Goal: Transaction & Acquisition: Purchase product/service

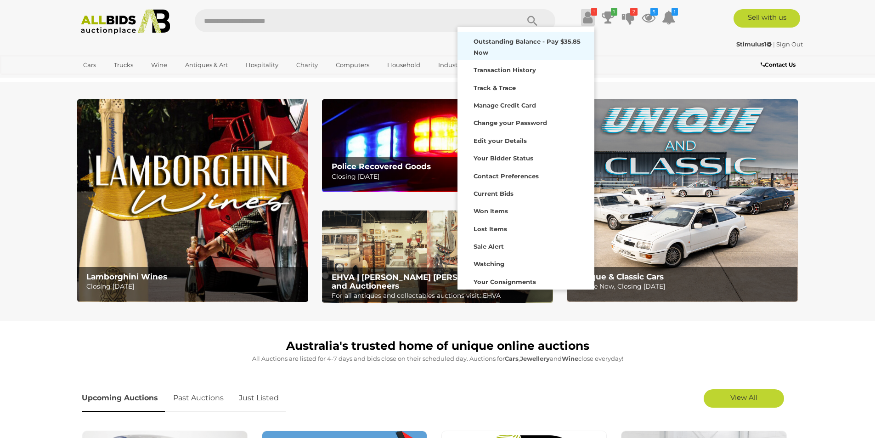
click at [543, 41] on strong "Outstanding Balance - Pay $35.85 Now" at bounding box center [526, 47] width 107 height 18
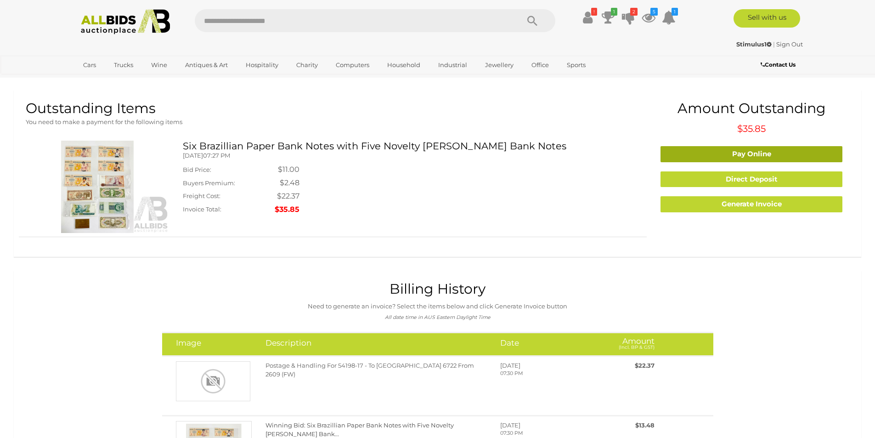
click at [727, 152] on link "Pay Online" at bounding box center [751, 154] width 182 height 16
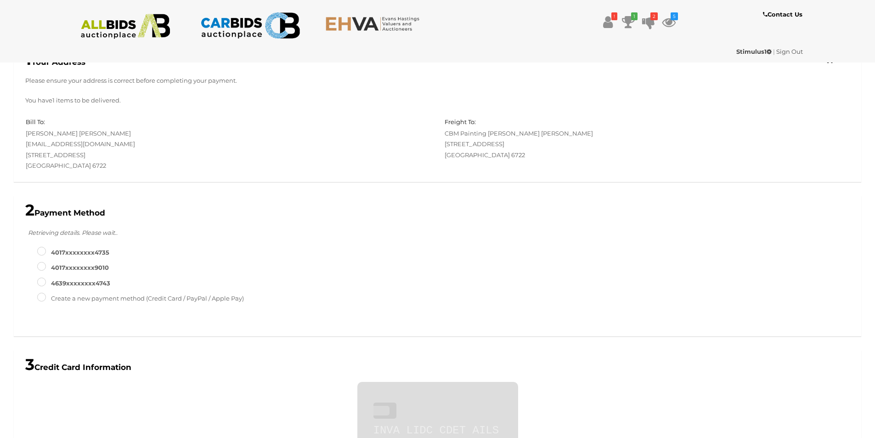
scroll to position [304, 0]
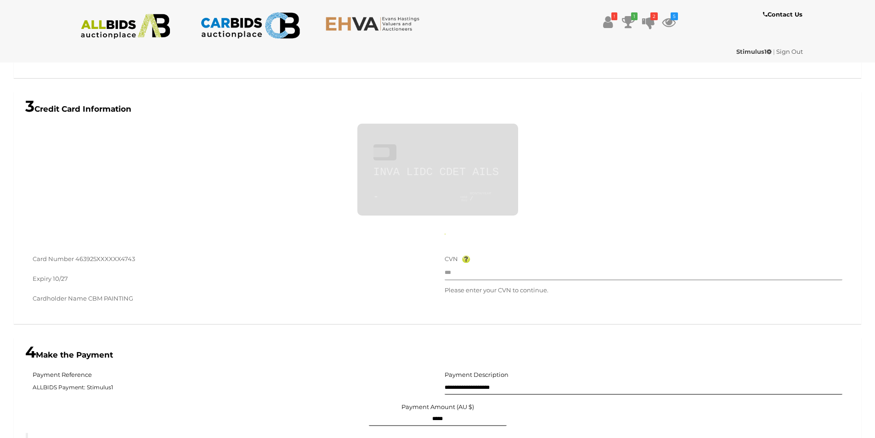
click at [520, 270] on input "text" at bounding box center [643, 273] width 398 height 14
type input "**********"
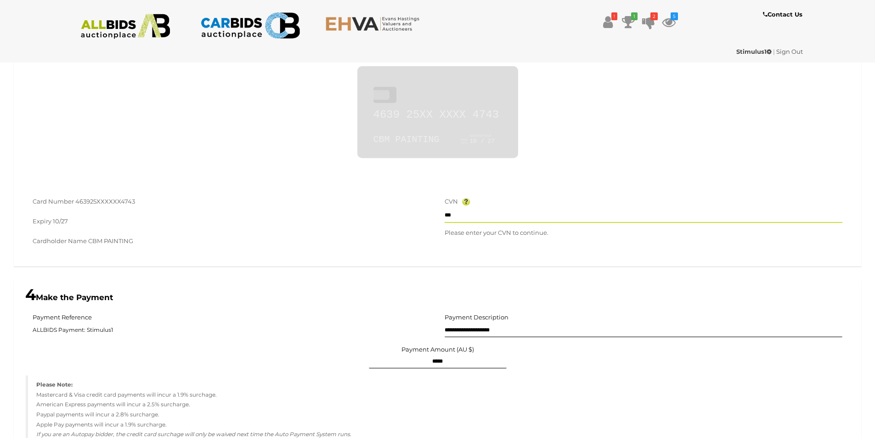
scroll to position [534, 0]
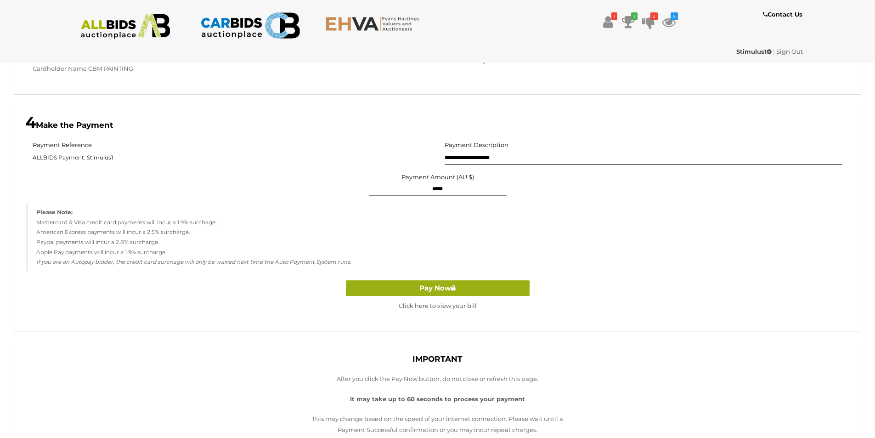
type input "***"
click at [433, 290] on button "Pay Now" at bounding box center [438, 288] width 184 height 16
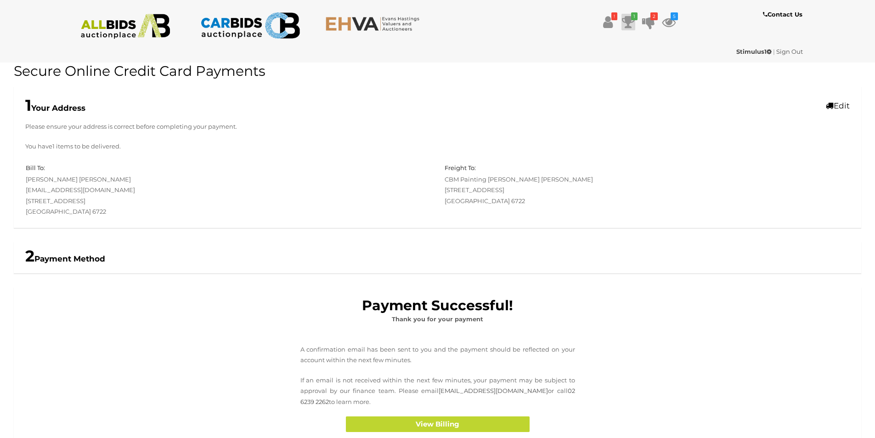
click at [625, 22] on icon at bounding box center [628, 22] width 13 height 17
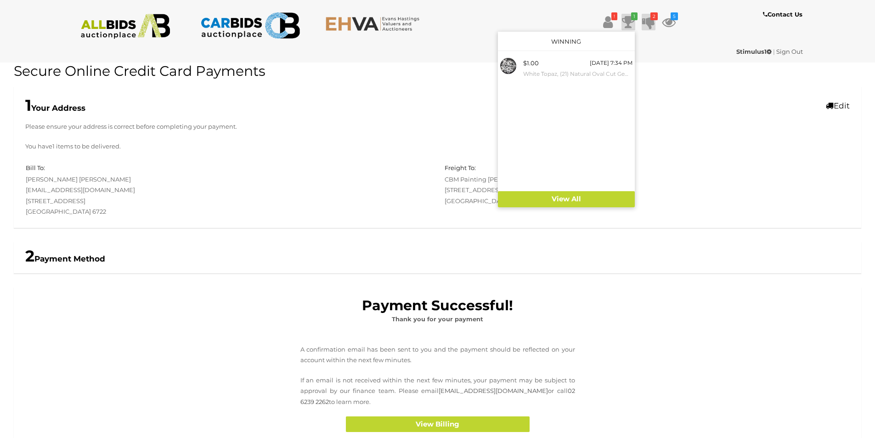
click at [647, 19] on icon at bounding box center [648, 22] width 13 height 17
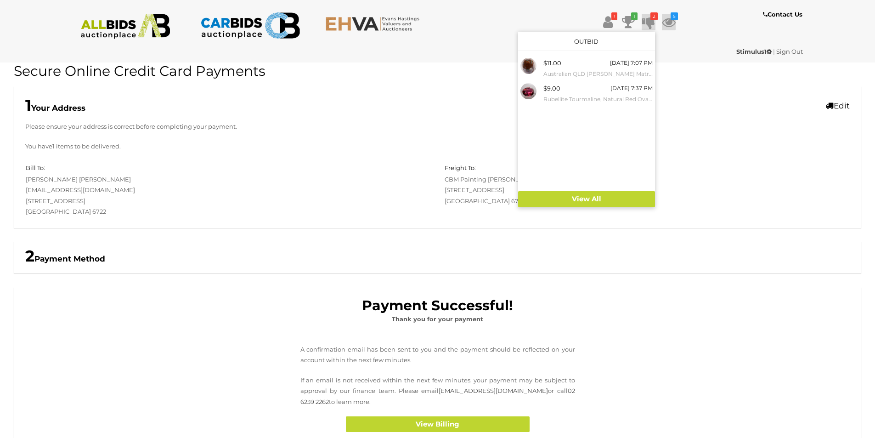
click at [670, 18] on icon "5" at bounding box center [673, 16] width 7 height 8
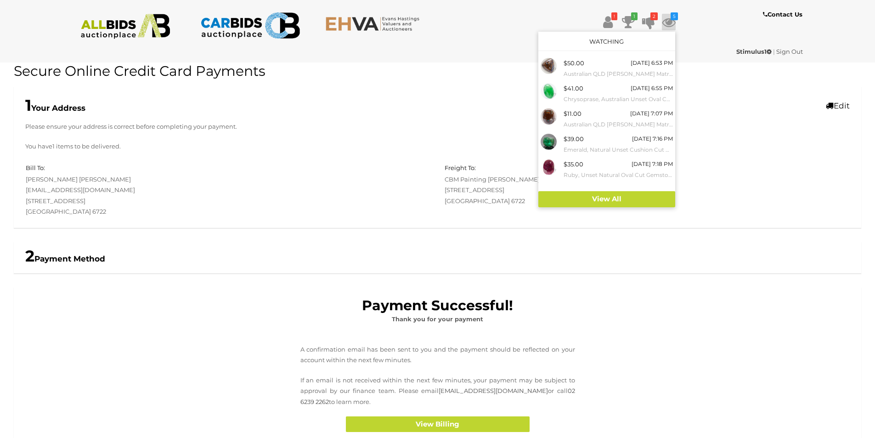
click at [102, 29] on img at bounding box center [126, 26] width 100 height 25
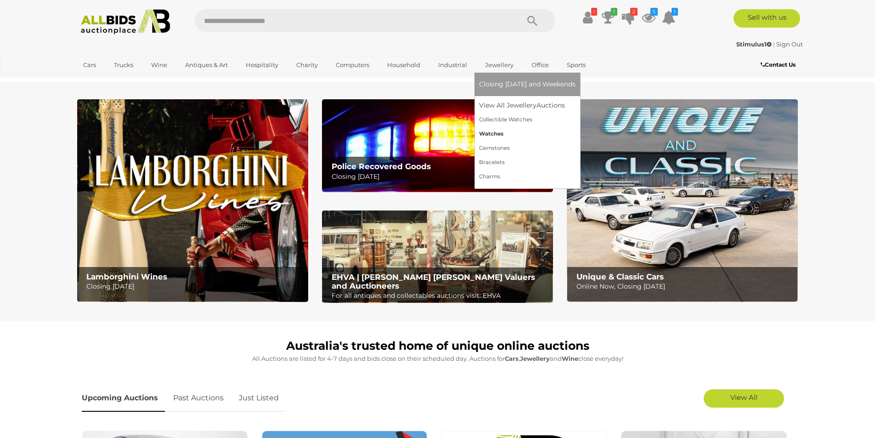
click at [490, 134] on link "Watches" at bounding box center [527, 134] width 96 height 14
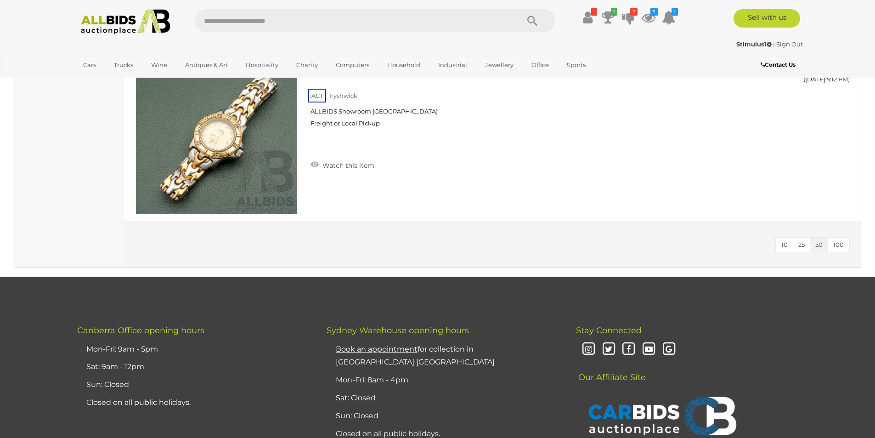
scroll to position [7852, 0]
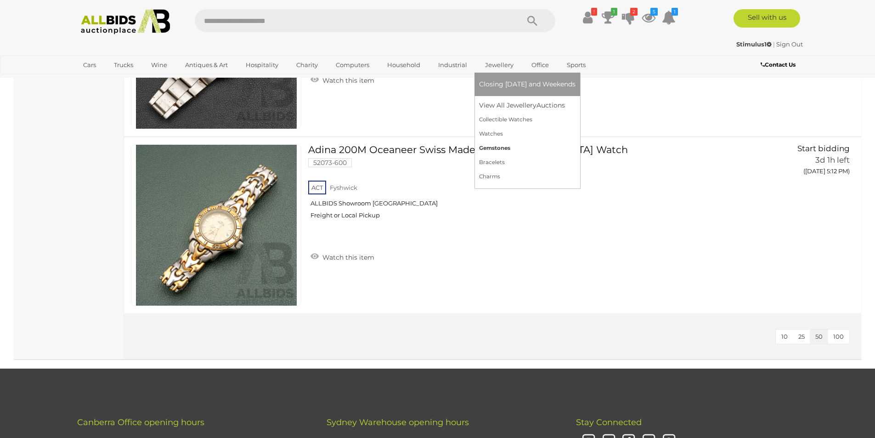
click at [490, 151] on link "Gemstones" at bounding box center [527, 148] width 96 height 14
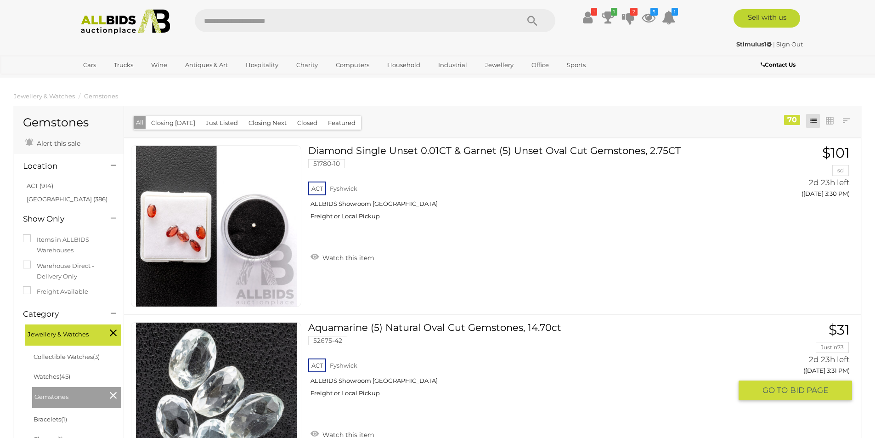
scroll to position [184, 0]
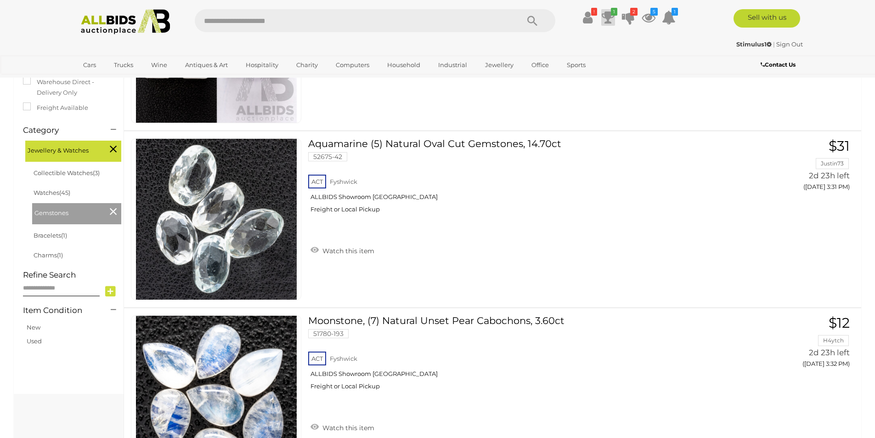
click at [605, 19] on icon at bounding box center [608, 17] width 13 height 17
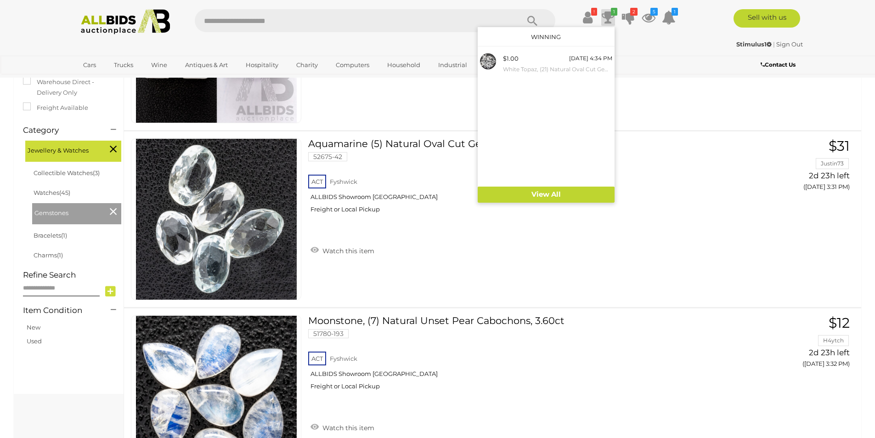
click at [344, 4] on div "! Transaction History" at bounding box center [437, 18] width 875 height 37
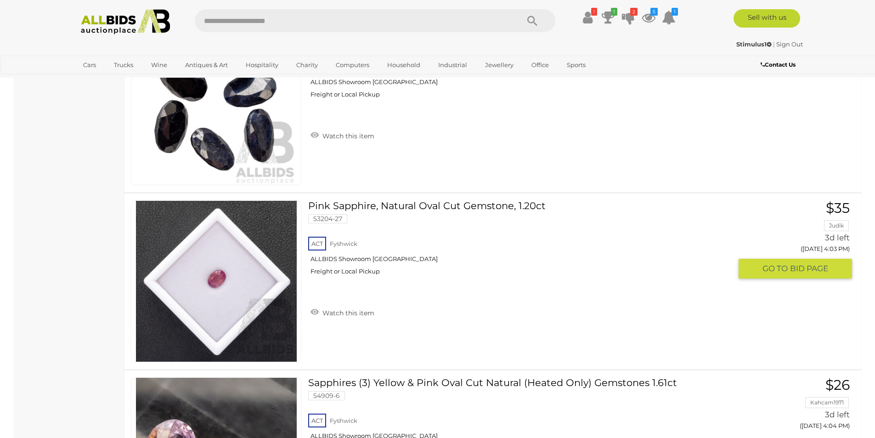
scroll to position [4592, 0]
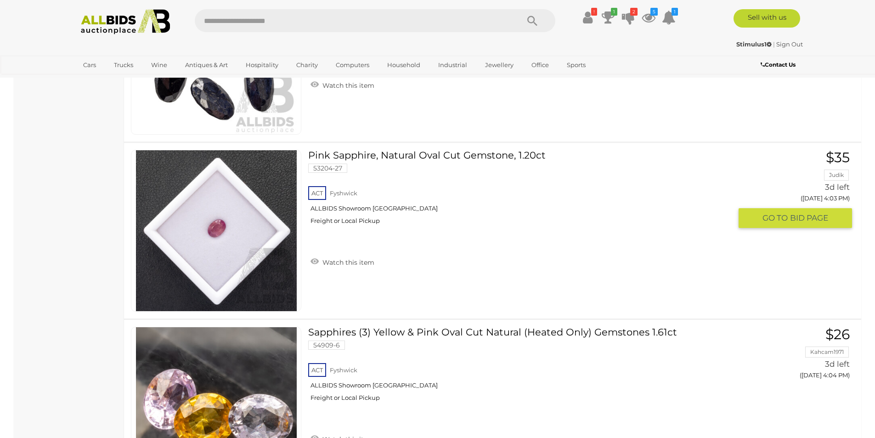
drag, startPoint x: 215, startPoint y: 235, endPoint x: 211, endPoint y: 236, distance: 4.9
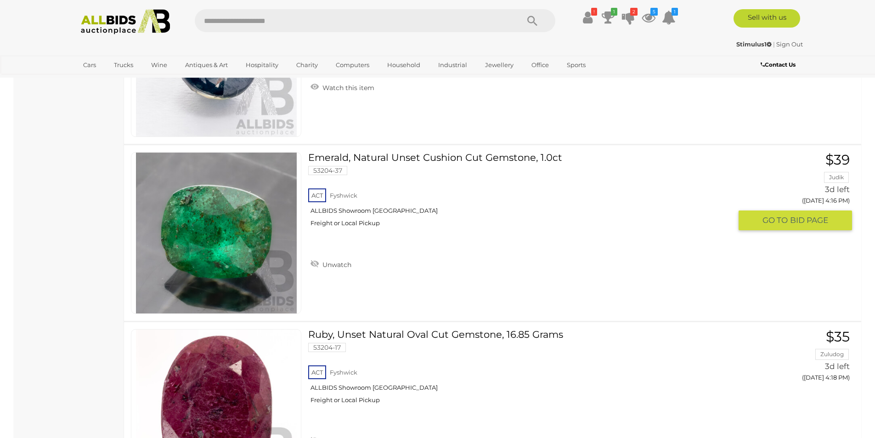
scroll to position [6933, 0]
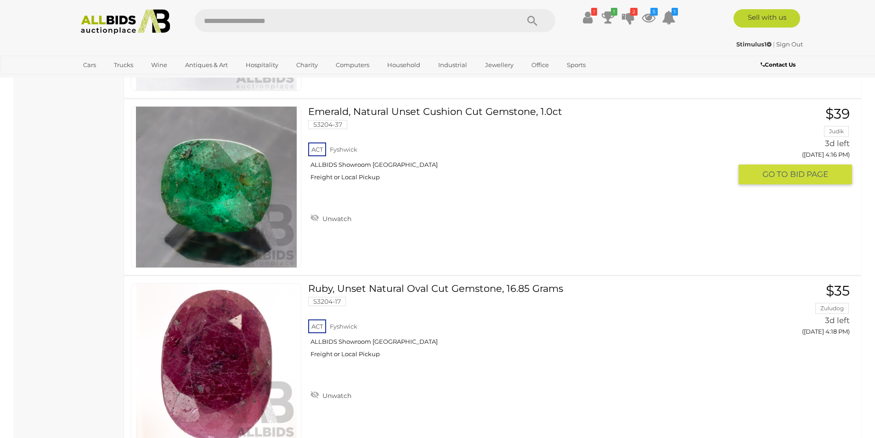
click at [441, 113] on link "Emerald, Natural Unset Cushion Cut Gemstone, 1.0ct 53204-37 ACT Fyshwick" at bounding box center [523, 147] width 416 height 82
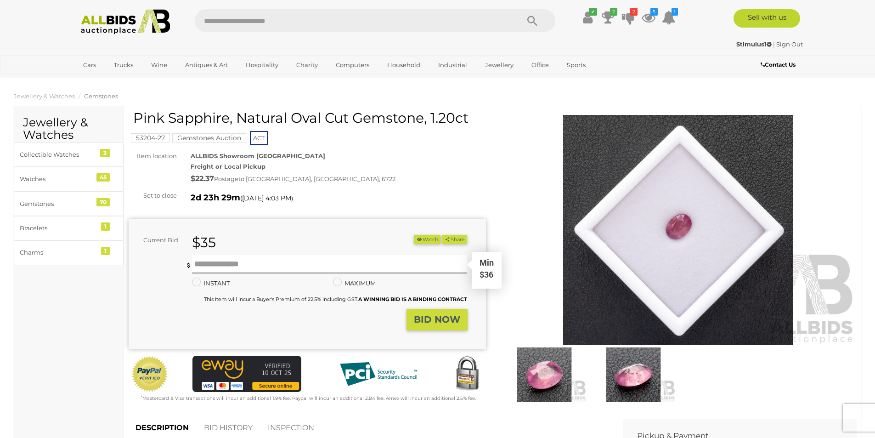
scroll to position [230, 0]
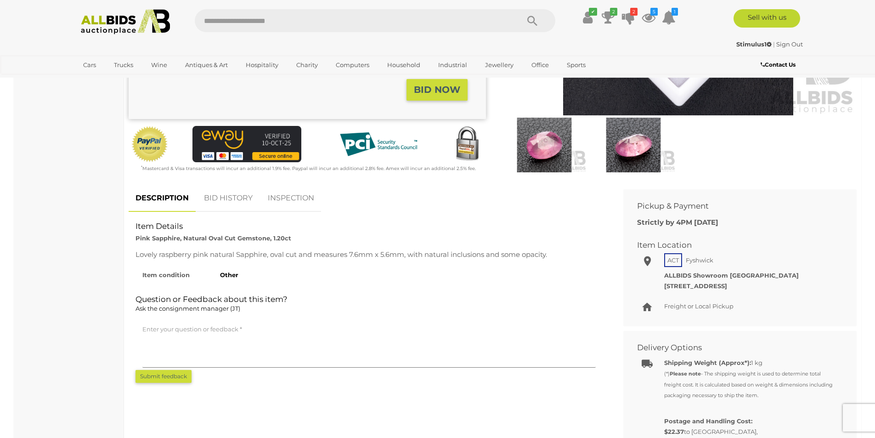
click at [228, 197] on link "BID HISTORY" at bounding box center [228, 198] width 62 height 27
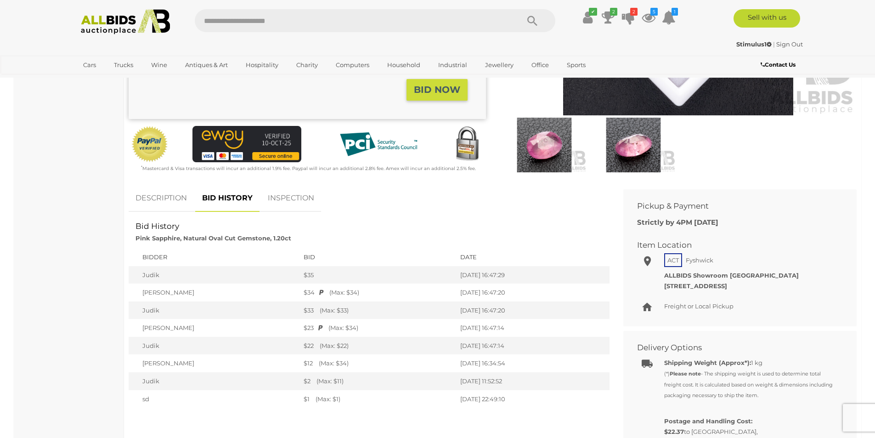
click at [160, 200] on link "DESCRIPTION" at bounding box center [161, 198] width 65 height 27
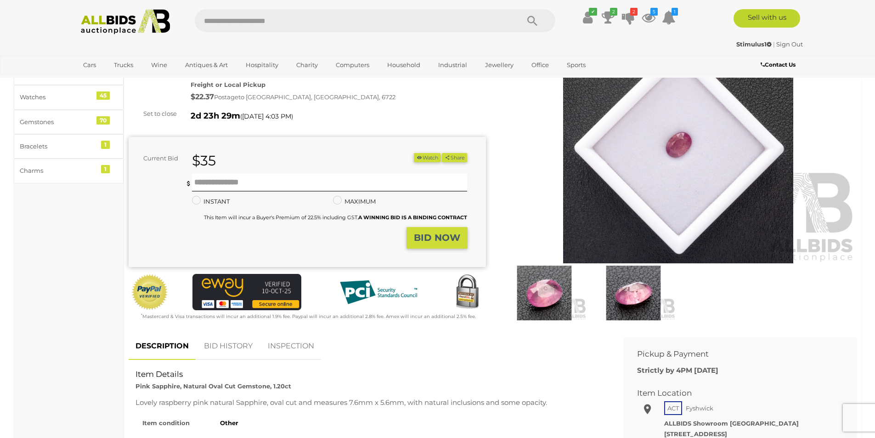
scroll to position [46, 0]
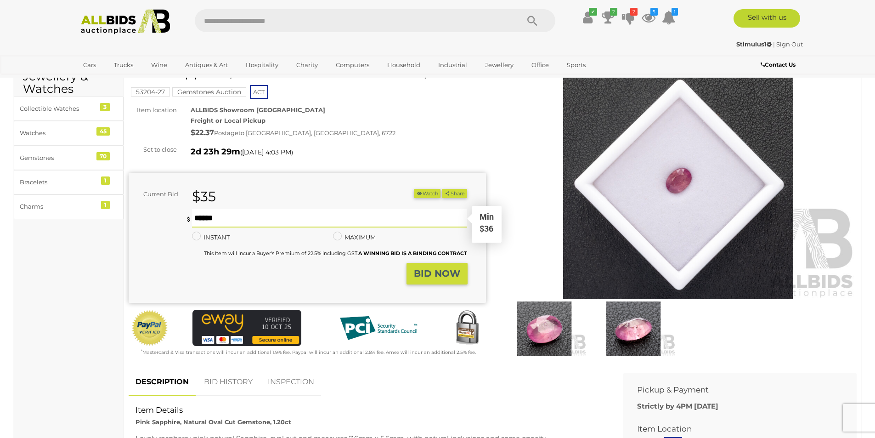
click at [215, 215] on input "text" at bounding box center [330, 218] width 276 height 18
type input "**"
click at [445, 276] on strong "BID NOW" at bounding box center [437, 273] width 46 height 11
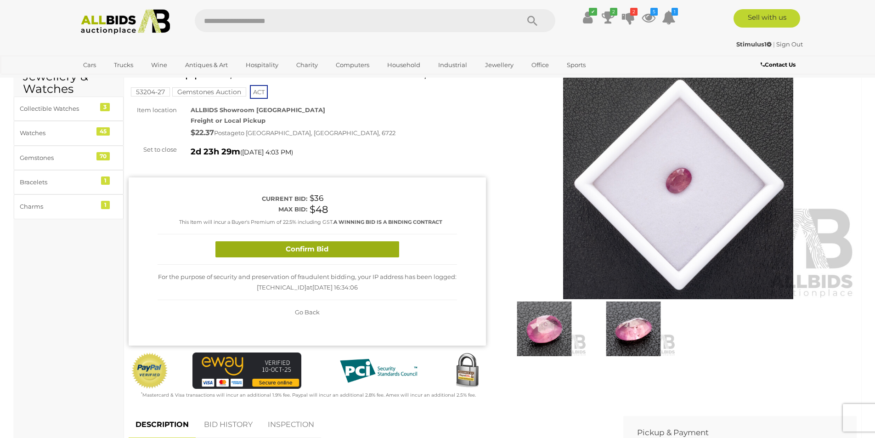
click at [336, 250] on button "Confirm Bid" at bounding box center [307, 249] width 184 height 16
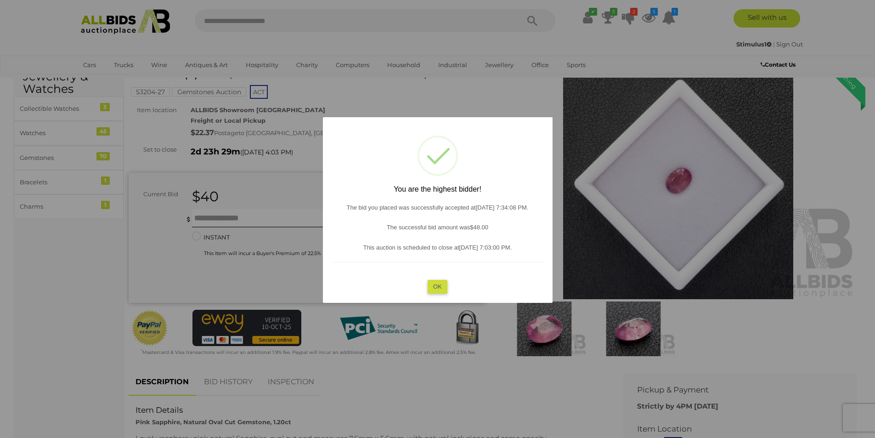
click at [438, 285] on button "OK" at bounding box center [437, 286] width 20 height 13
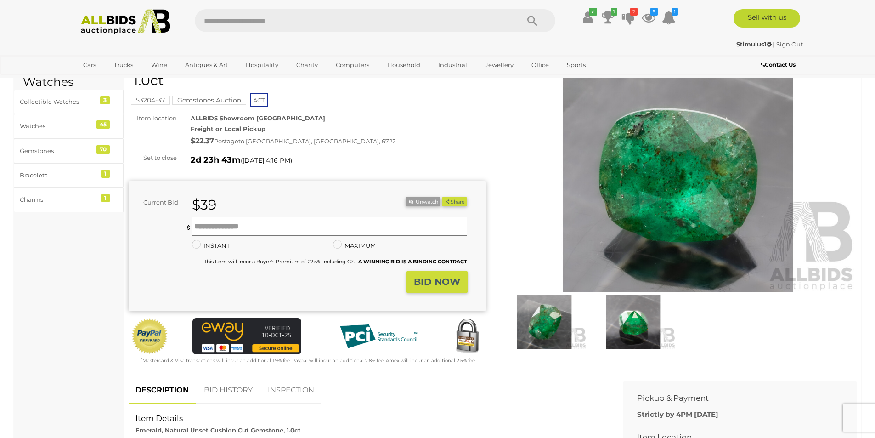
scroll to position [138, 0]
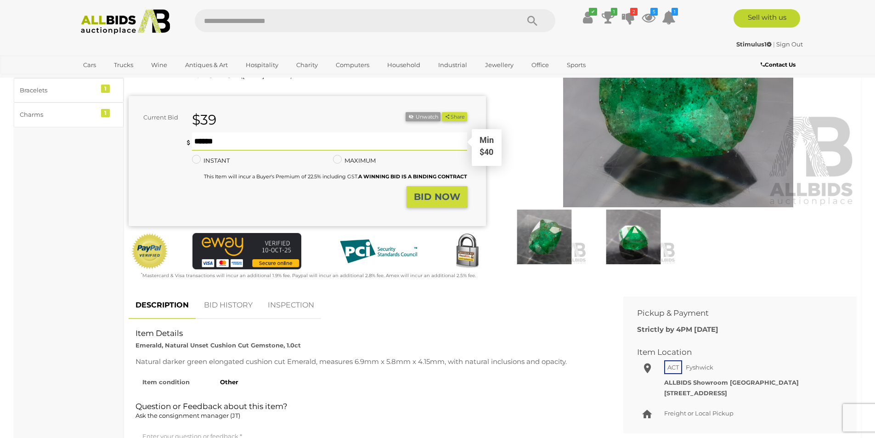
click at [214, 145] on input "text" at bounding box center [330, 141] width 276 height 18
type input "**"
click at [447, 200] on strong "BID NOW" at bounding box center [437, 196] width 46 height 11
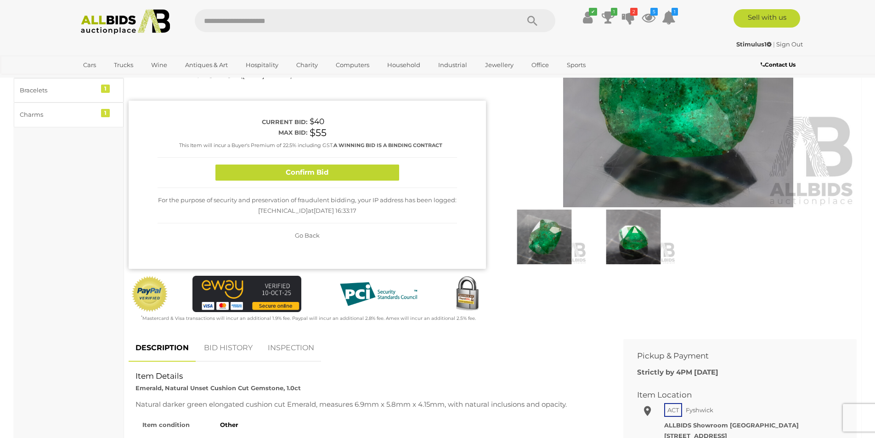
click at [333, 172] on button "Confirm Bid" at bounding box center [307, 172] width 184 height 16
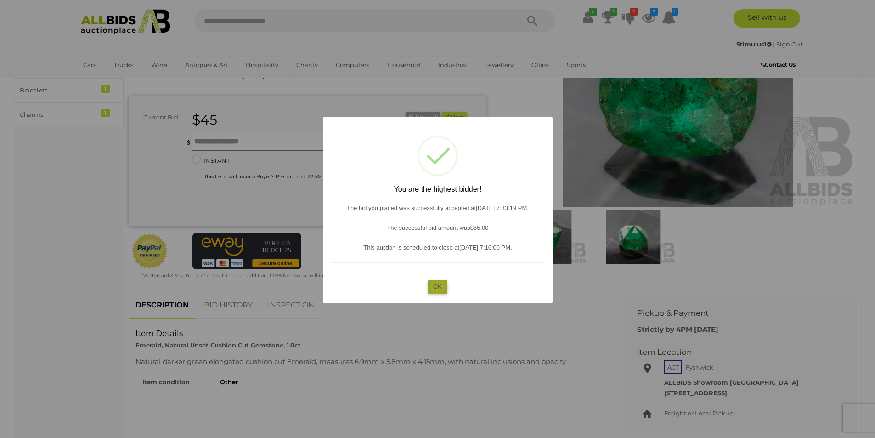
click at [438, 287] on button "OK" at bounding box center [437, 286] width 20 height 13
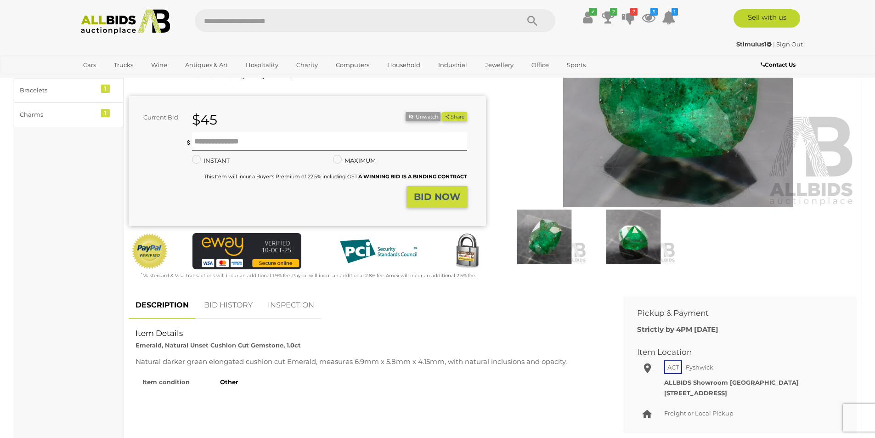
click at [230, 305] on link "BID HISTORY" at bounding box center [228, 305] width 62 height 27
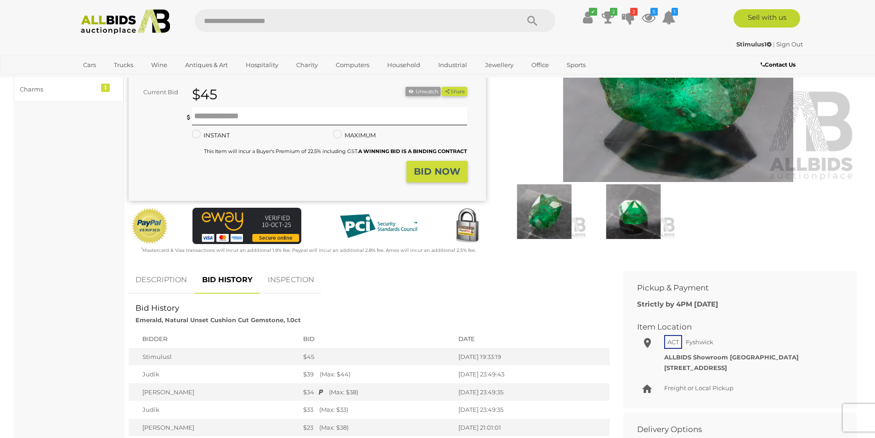
scroll to position [230, 0]
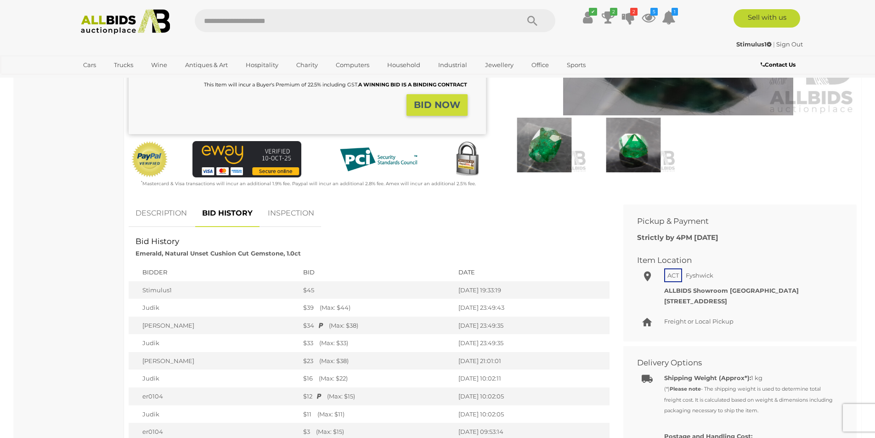
click at [155, 211] on link "DESCRIPTION" at bounding box center [161, 213] width 65 height 27
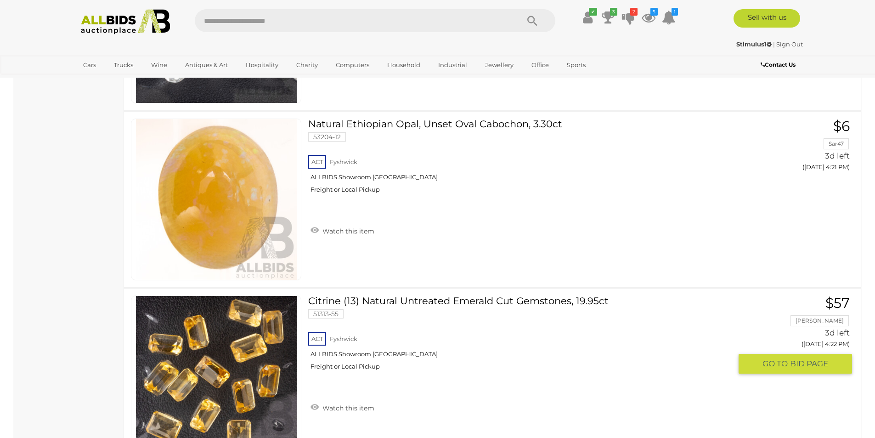
scroll to position [7822, 0]
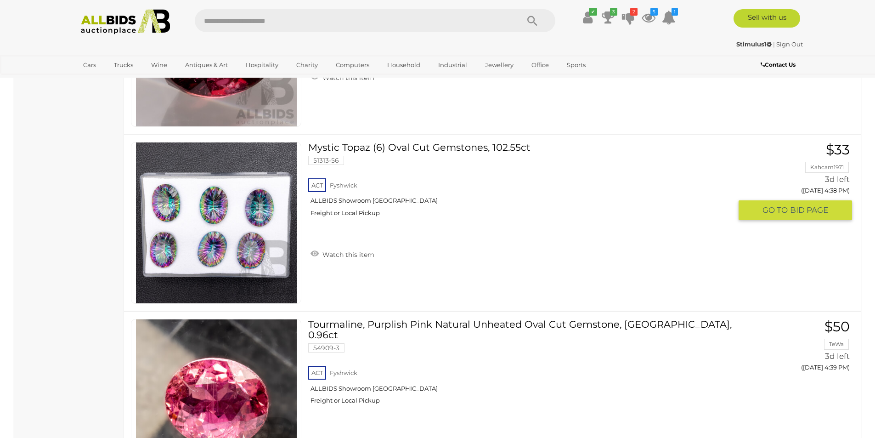
scroll to position [1606, 0]
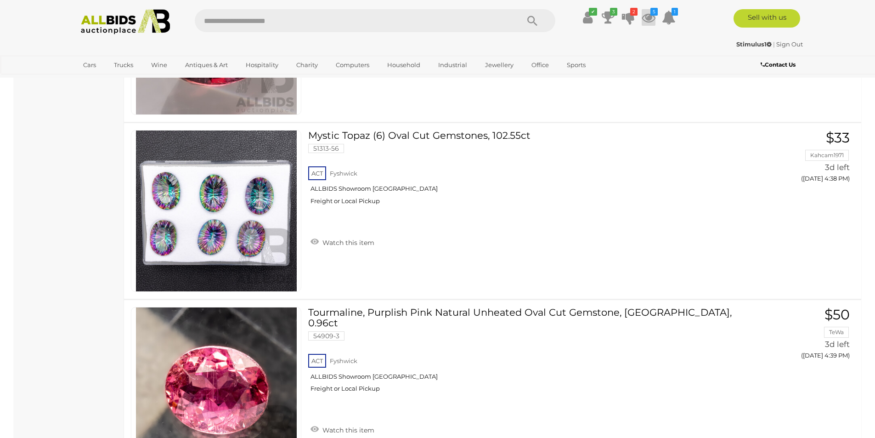
click at [650, 17] on icon at bounding box center [648, 17] width 14 height 17
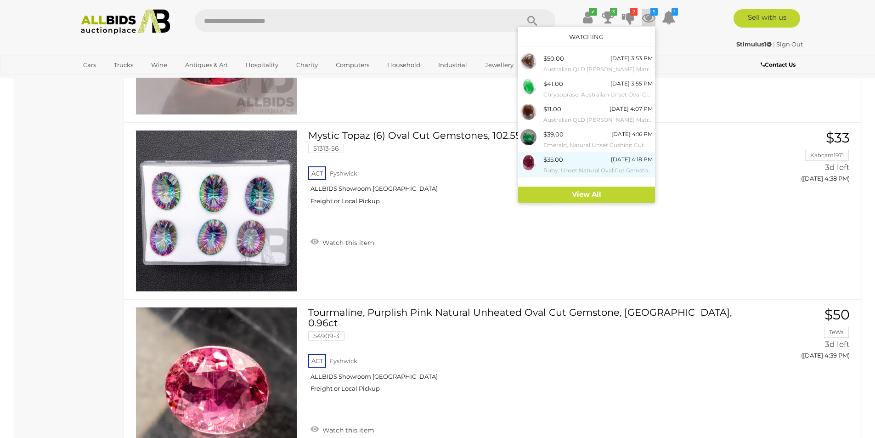
click at [568, 165] on small "Ruby, Unset Natural Oval Cut Gemstone, 16.85 Grams" at bounding box center [597, 170] width 109 height 10
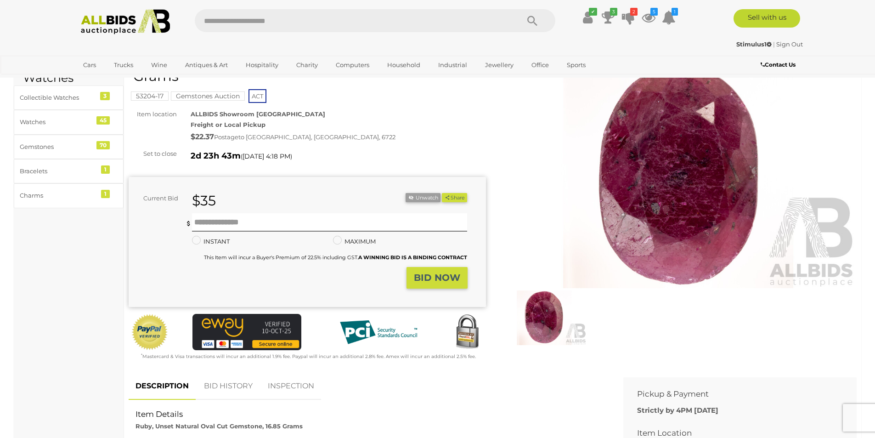
scroll to position [184, 0]
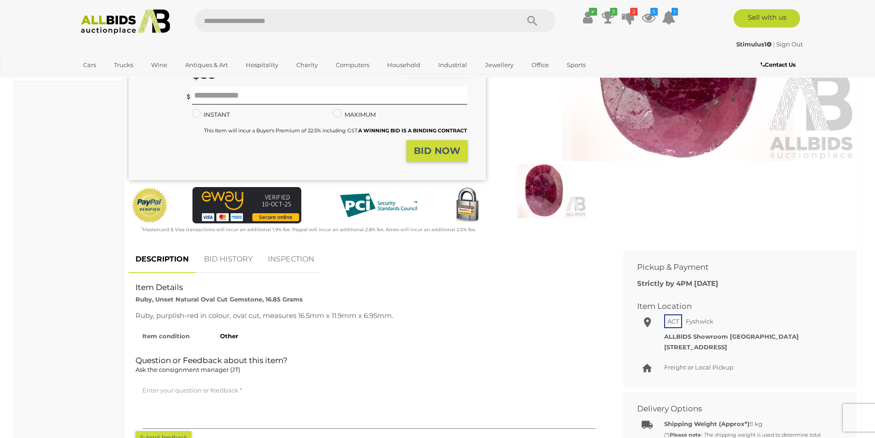
click at [219, 259] on link "BID HISTORY" at bounding box center [228, 259] width 62 height 27
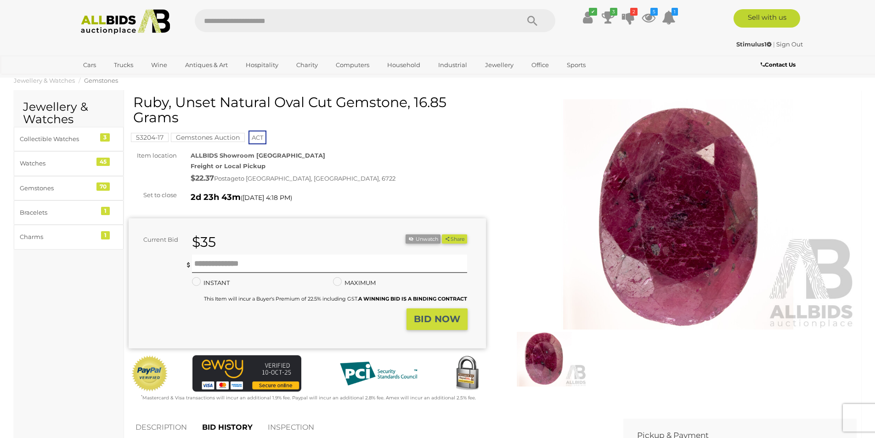
scroll to position [0, 0]
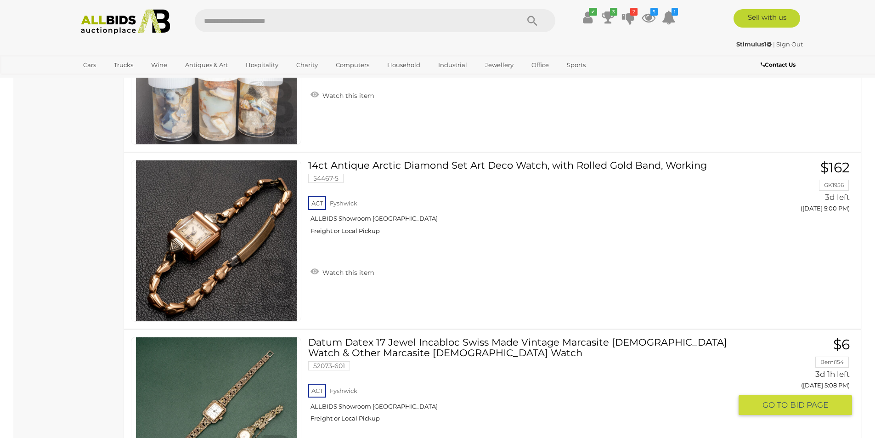
scroll to position [3351, 0]
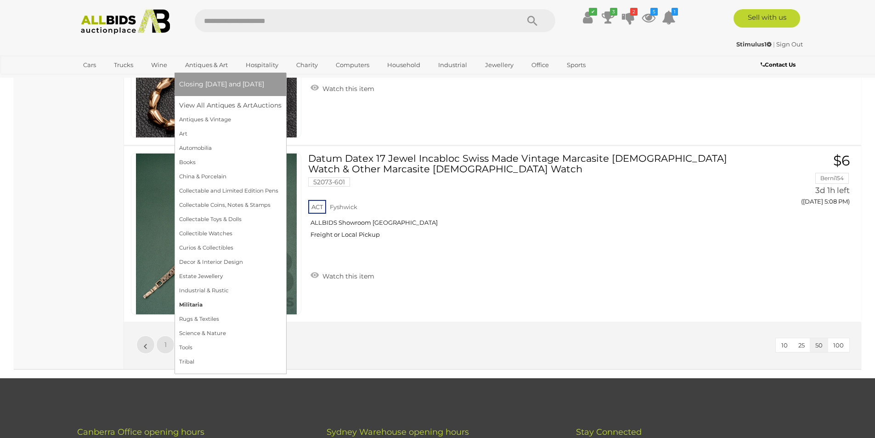
click at [190, 305] on link "Militaria" at bounding box center [230, 305] width 102 height 14
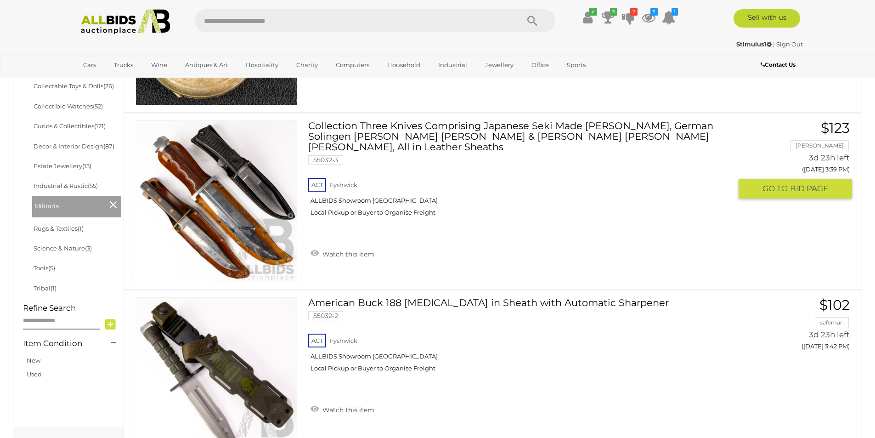
scroll to position [413, 0]
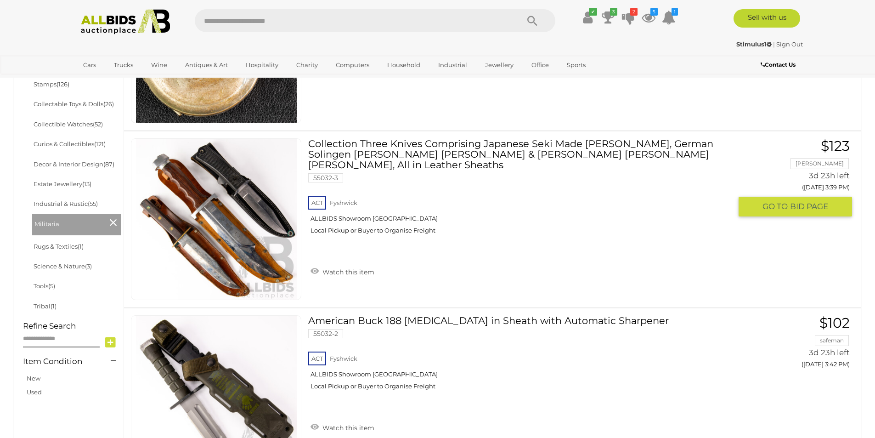
click at [171, 205] on link at bounding box center [216, 219] width 170 height 162
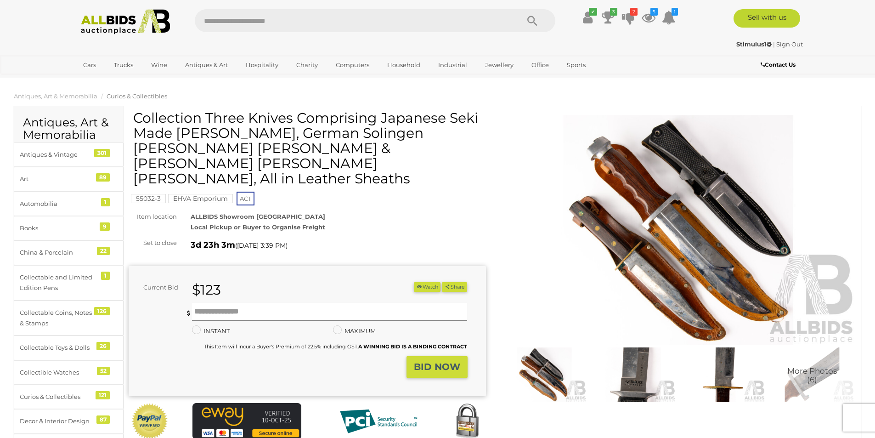
click at [651, 206] on img at bounding box center [678, 230] width 357 height 230
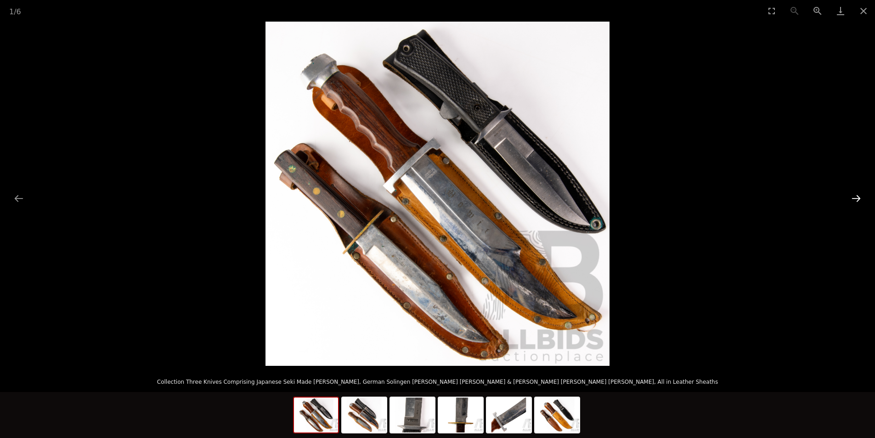
click at [862, 198] on button "Next slide" at bounding box center [855, 198] width 19 height 18
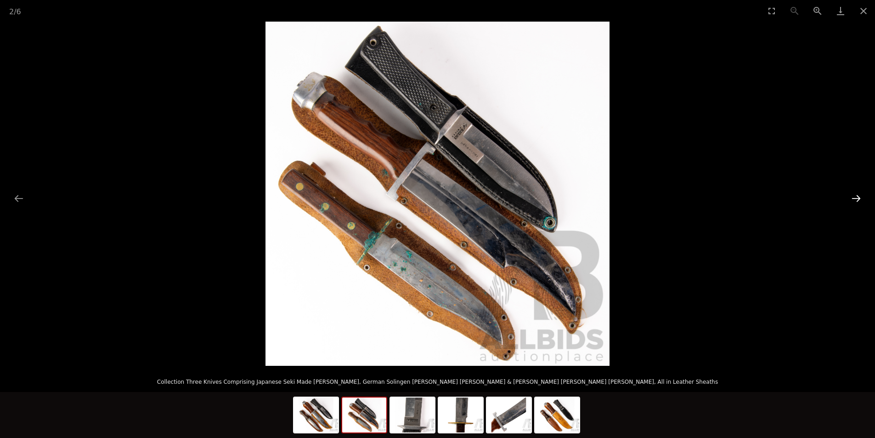
click at [862, 198] on button "Next slide" at bounding box center [855, 198] width 19 height 18
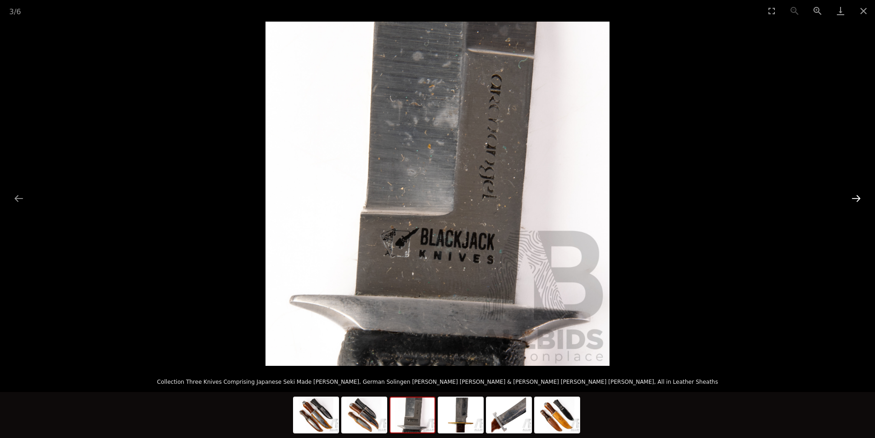
click at [862, 198] on button "Next slide" at bounding box center [855, 198] width 19 height 18
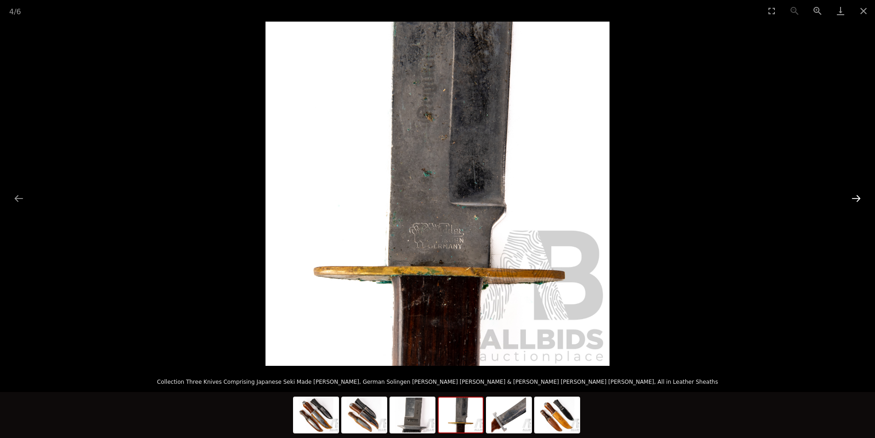
click at [862, 198] on button "Next slide" at bounding box center [855, 198] width 19 height 18
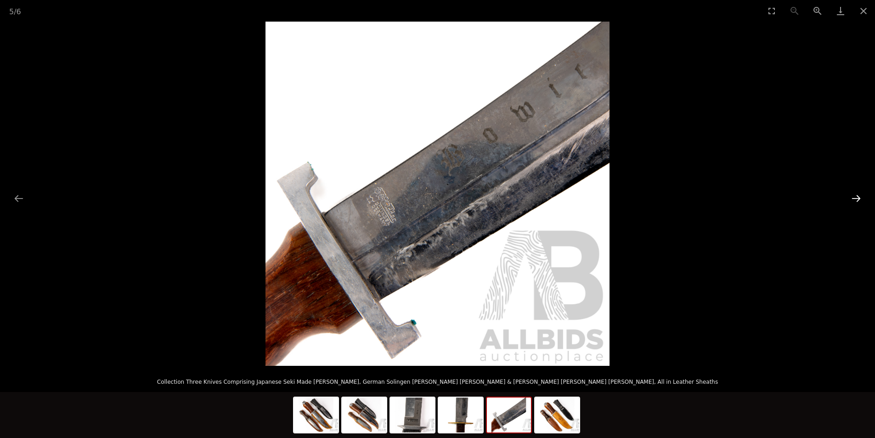
click at [862, 198] on button "Next slide" at bounding box center [855, 198] width 19 height 18
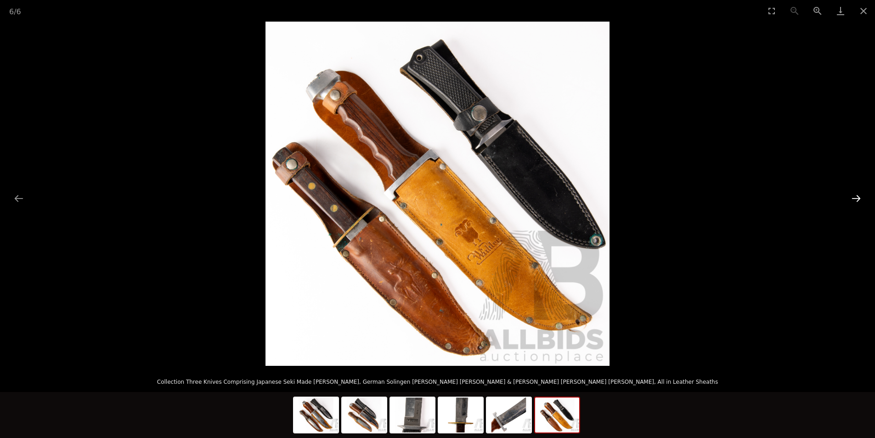
click at [862, 198] on button "Next slide" at bounding box center [855, 198] width 19 height 18
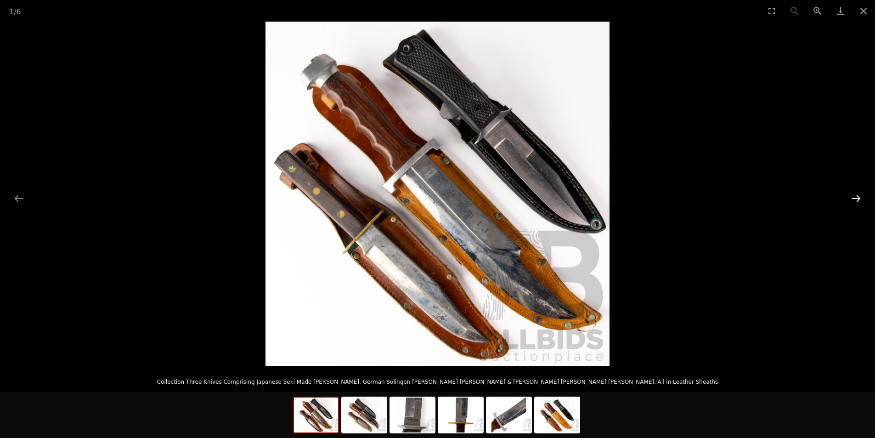
click at [862, 198] on button "Next slide" at bounding box center [855, 198] width 19 height 18
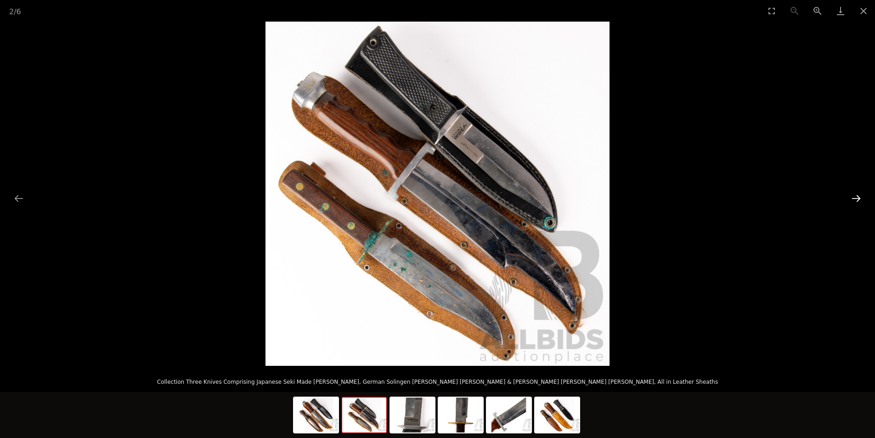
click at [860, 199] on button "Next slide" at bounding box center [855, 198] width 19 height 18
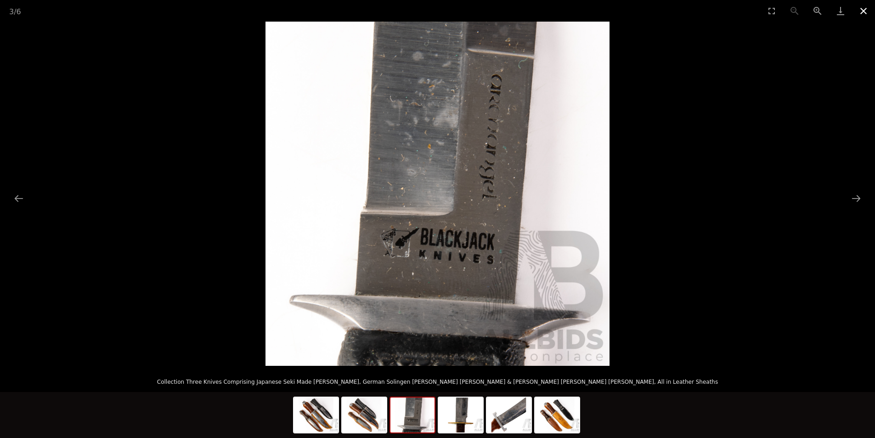
click at [865, 12] on button "Close gallery" at bounding box center [863, 11] width 23 height 22
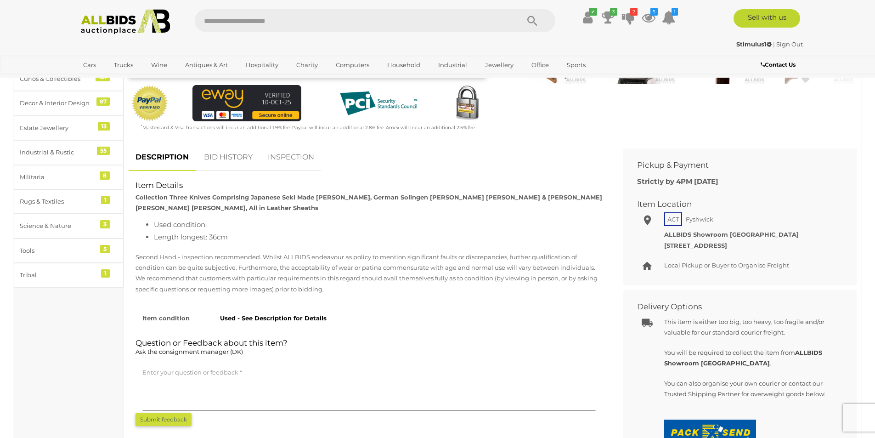
scroll to position [321, 0]
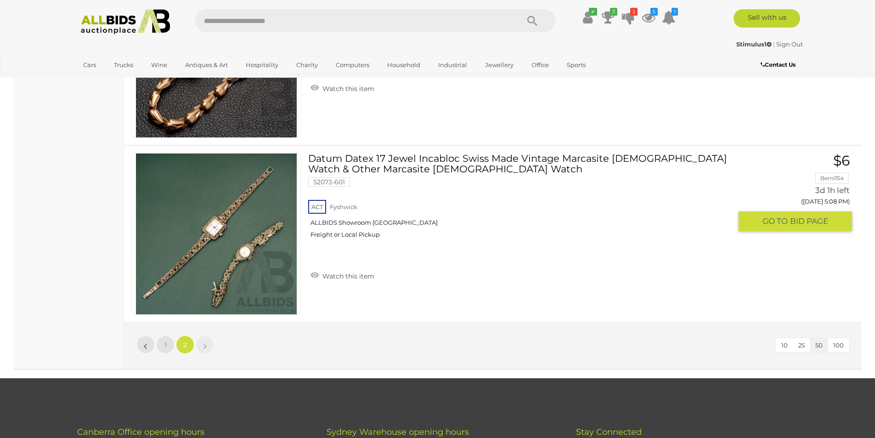
scroll to position [3351, 0]
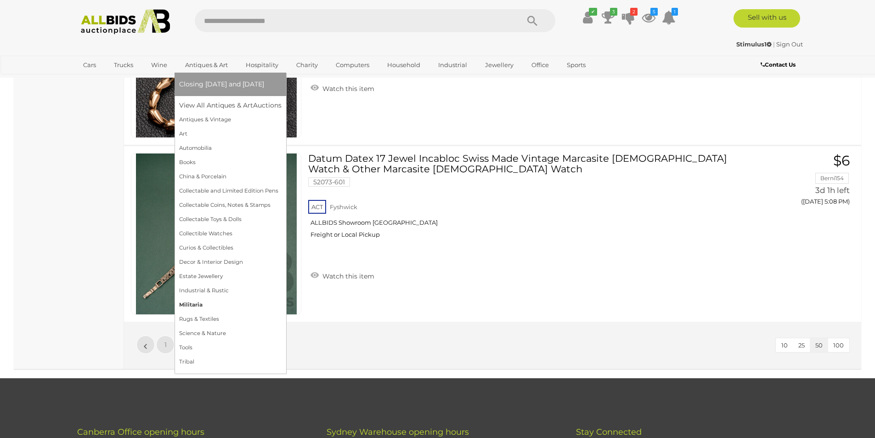
click at [190, 306] on link "Militaria" at bounding box center [230, 305] width 102 height 14
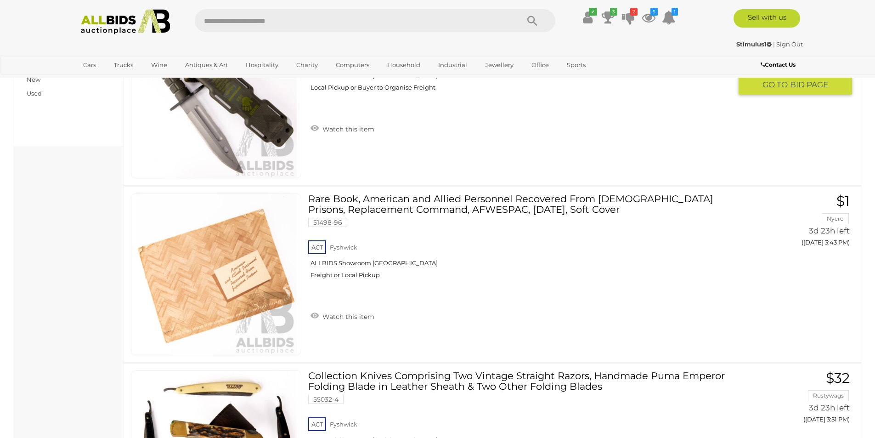
scroll to position [726, 0]
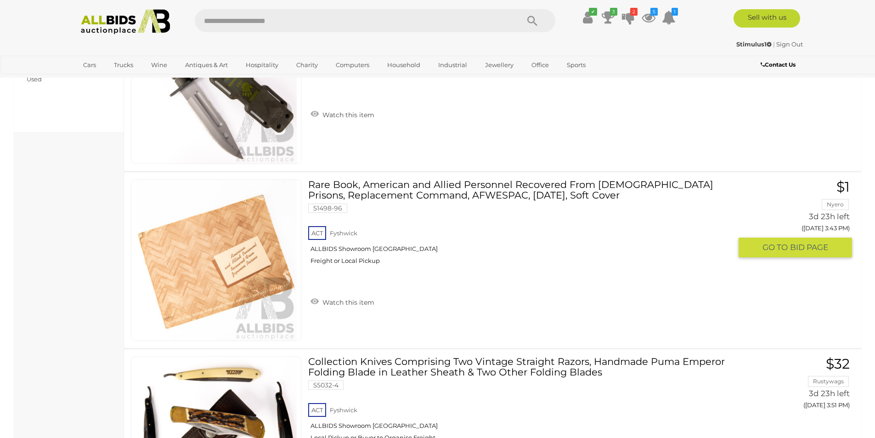
click at [562, 198] on link "Rare Book, American and Allied Personnel Recovered From Japanese Prisons, Repla…" at bounding box center [523, 225] width 416 height 92
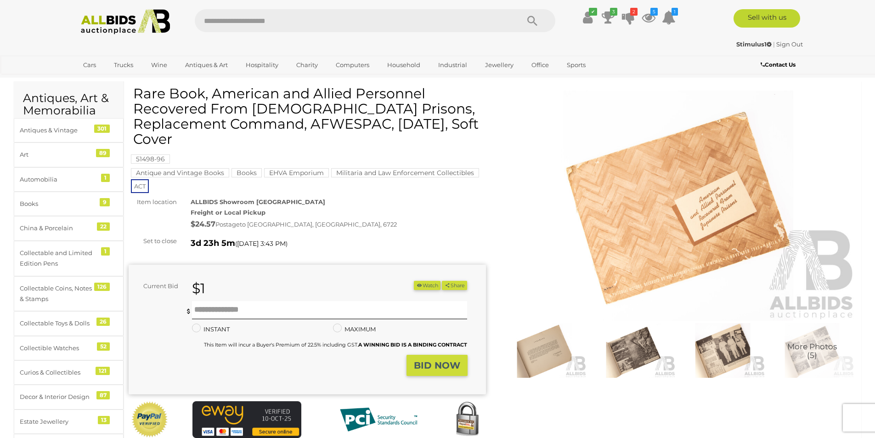
scroll to position [46, 0]
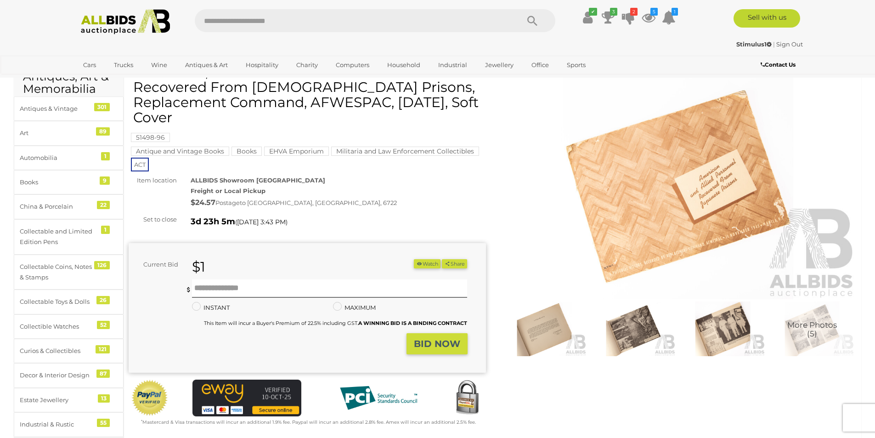
click at [626, 204] on img at bounding box center [678, 184] width 357 height 230
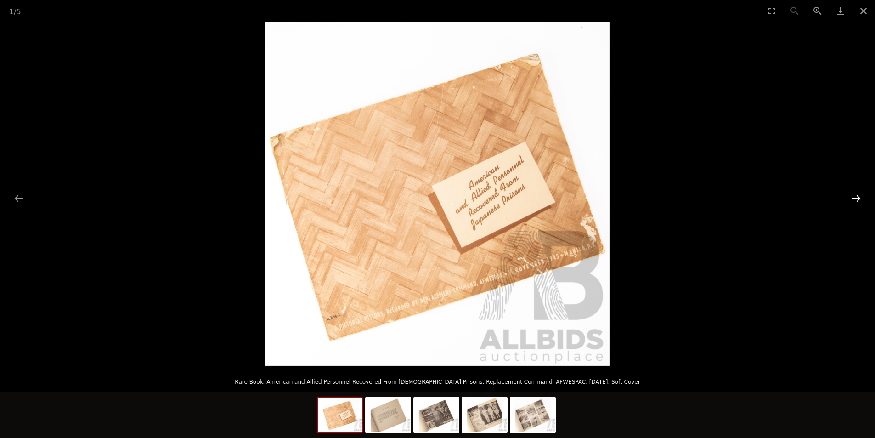
click at [855, 198] on button "Next slide" at bounding box center [855, 198] width 19 height 18
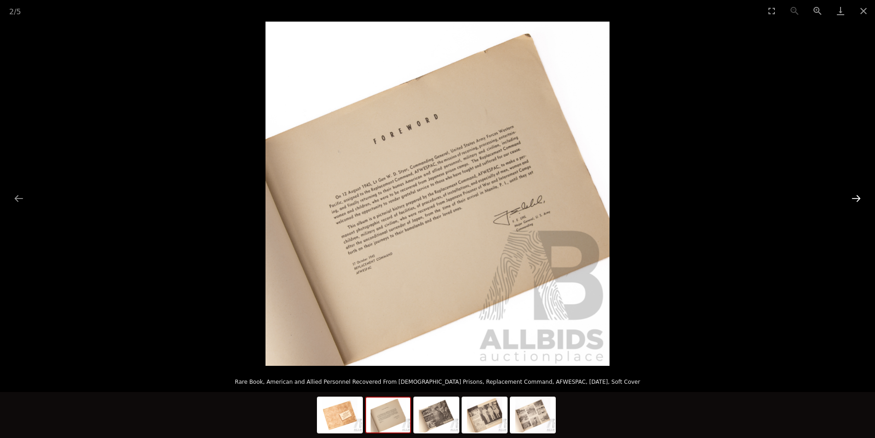
click at [855, 198] on button "Next slide" at bounding box center [855, 198] width 19 height 18
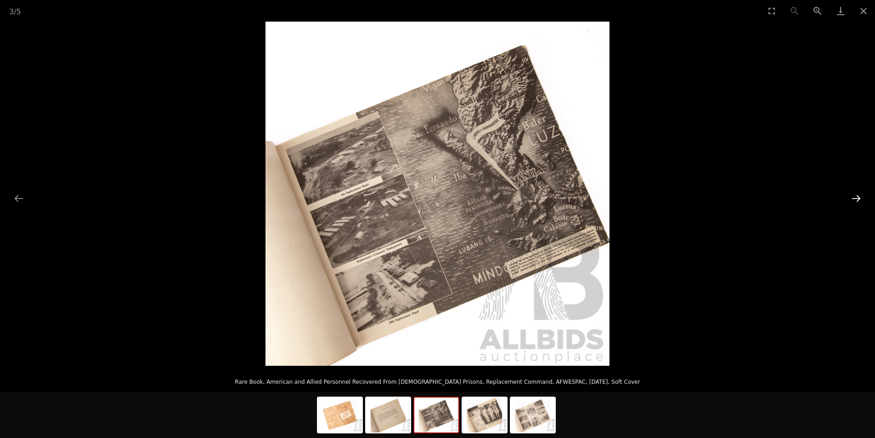
click at [855, 198] on button "Next slide" at bounding box center [855, 198] width 19 height 18
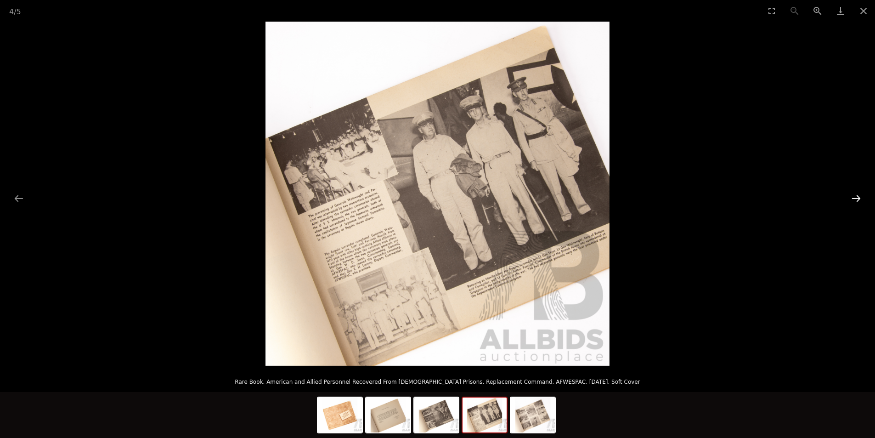
click at [855, 198] on button "Next slide" at bounding box center [855, 198] width 19 height 18
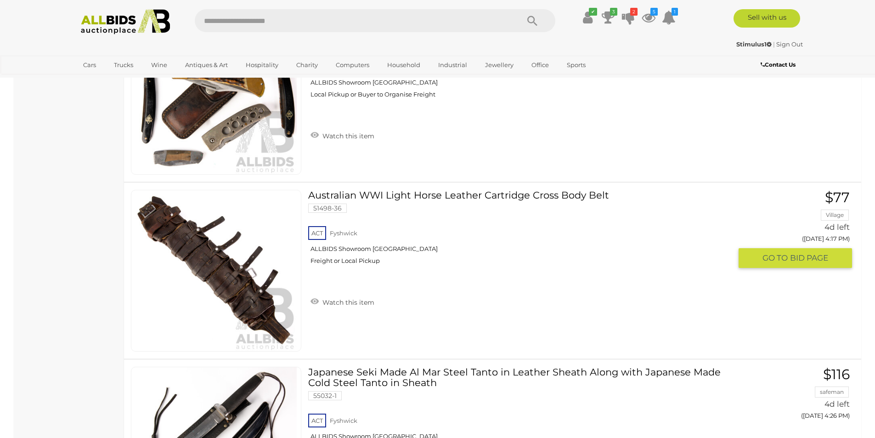
scroll to position [1125, 0]
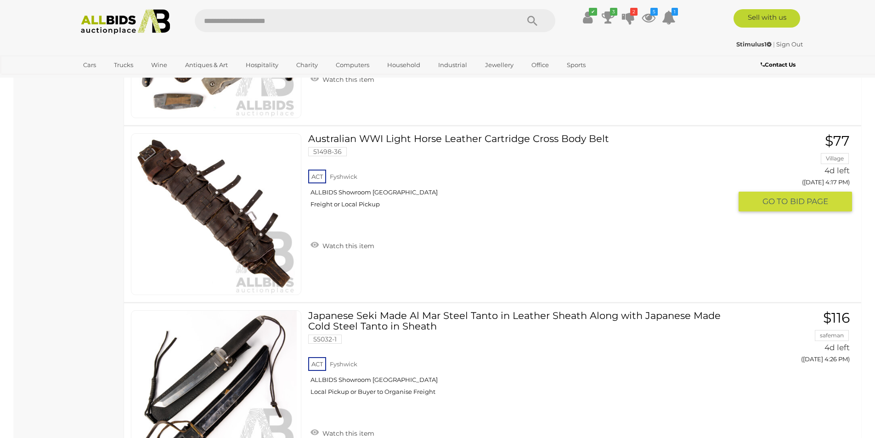
click at [495, 138] on link "Australian WWI Light Horse Leather Cartridge Cross Body Belt 51498-36 ACT Fyshw…" at bounding box center [523, 174] width 416 height 82
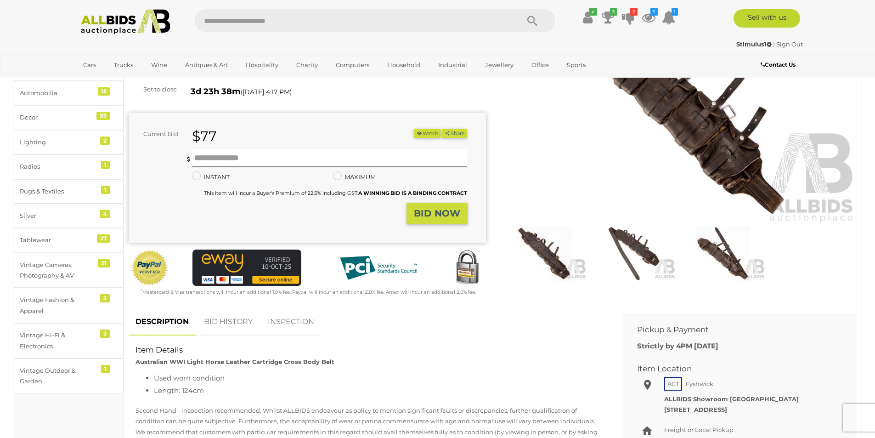
scroll to position [92, 0]
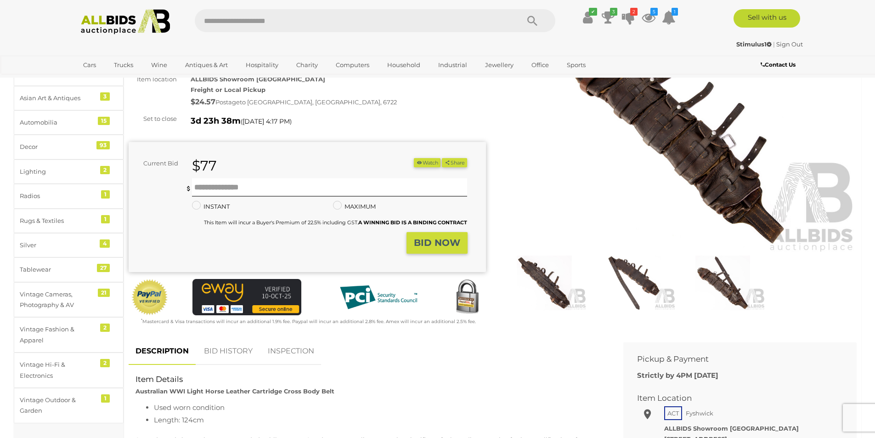
click at [697, 142] on img at bounding box center [678, 138] width 357 height 230
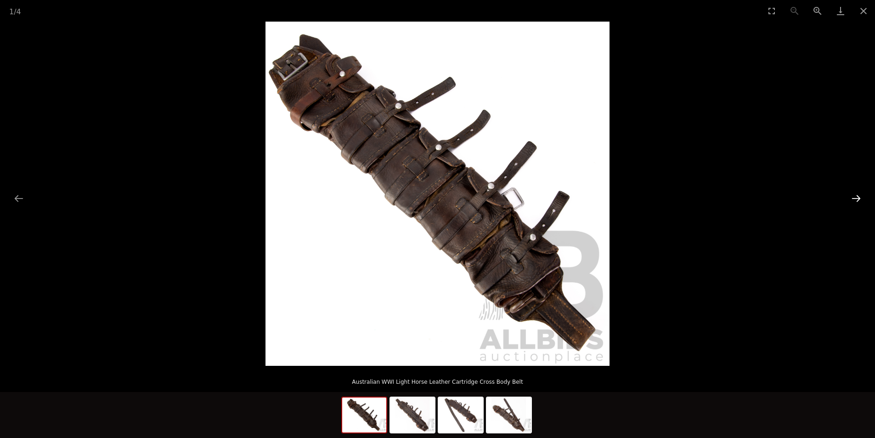
click at [851, 198] on button "Next slide" at bounding box center [855, 198] width 19 height 18
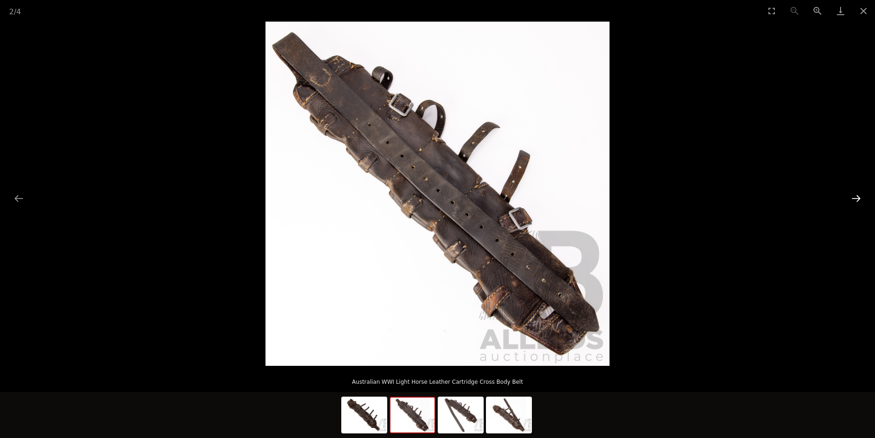
click at [848, 195] on button "Next slide" at bounding box center [855, 198] width 19 height 18
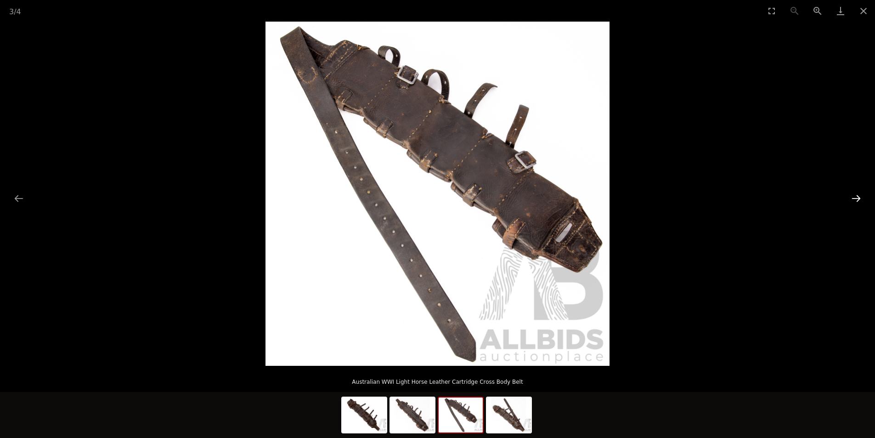
click at [848, 195] on button "Next slide" at bounding box center [855, 198] width 19 height 18
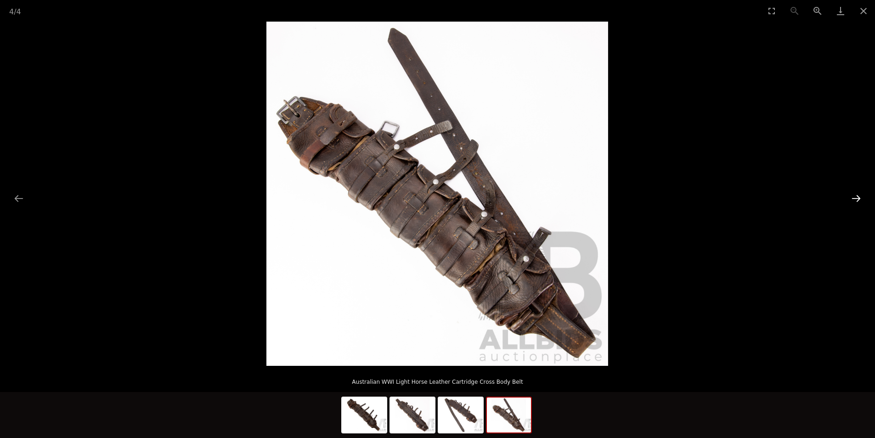
click at [848, 195] on button "Next slide" at bounding box center [855, 198] width 19 height 18
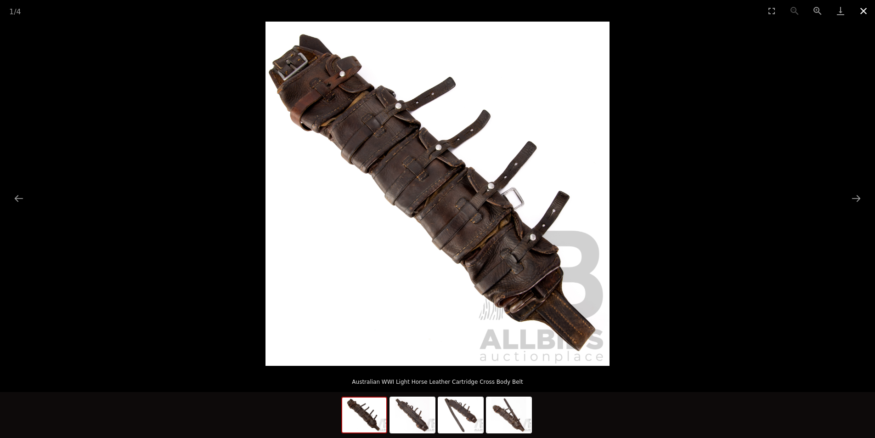
click at [864, 15] on button "Close gallery" at bounding box center [863, 11] width 23 height 22
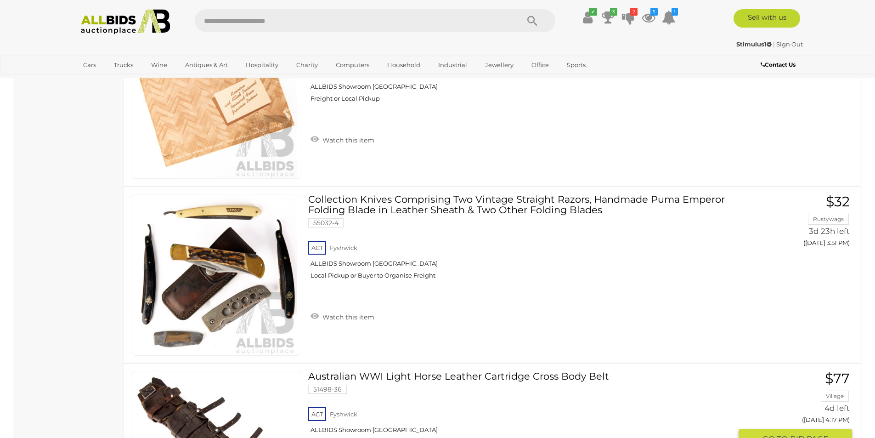
scroll to position [804, 0]
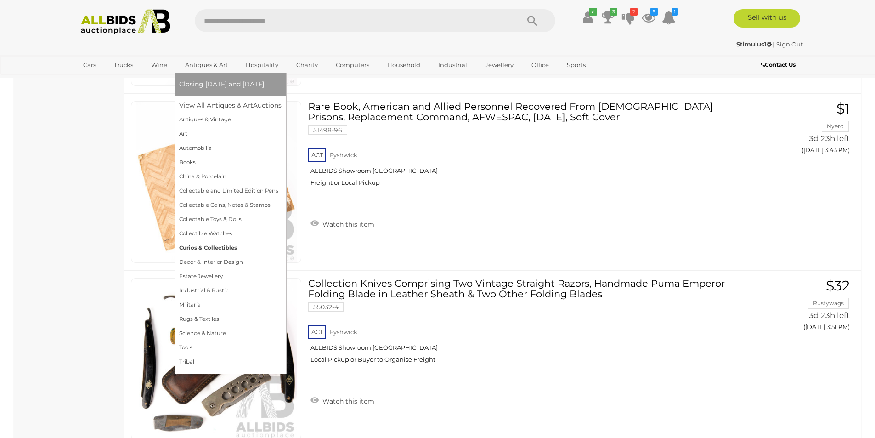
click at [201, 249] on link "Curios & Collectibles" at bounding box center [230, 248] width 102 height 14
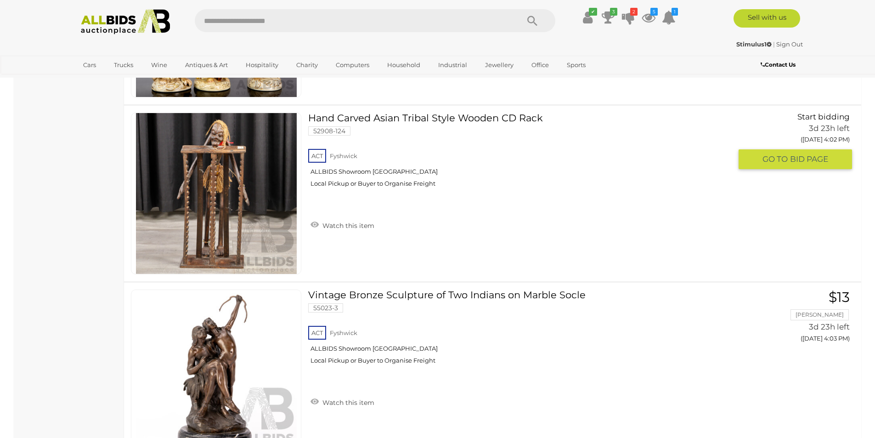
scroll to position [7852, 0]
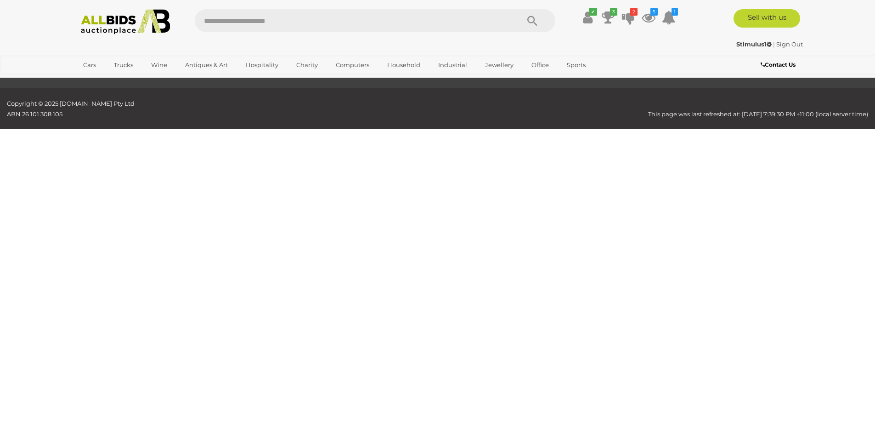
scroll to position [118, 0]
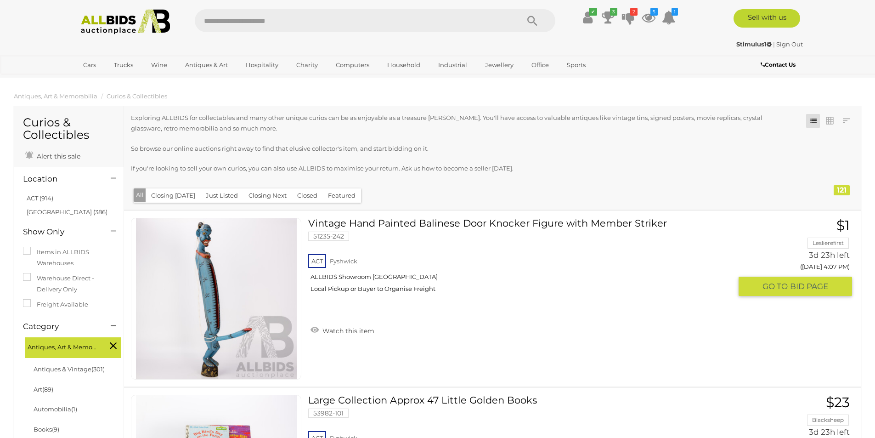
click at [521, 225] on link "Vintage Hand Painted Balinese Door Knocker Figure with Member Striker 51235-242…" at bounding box center [523, 259] width 416 height 82
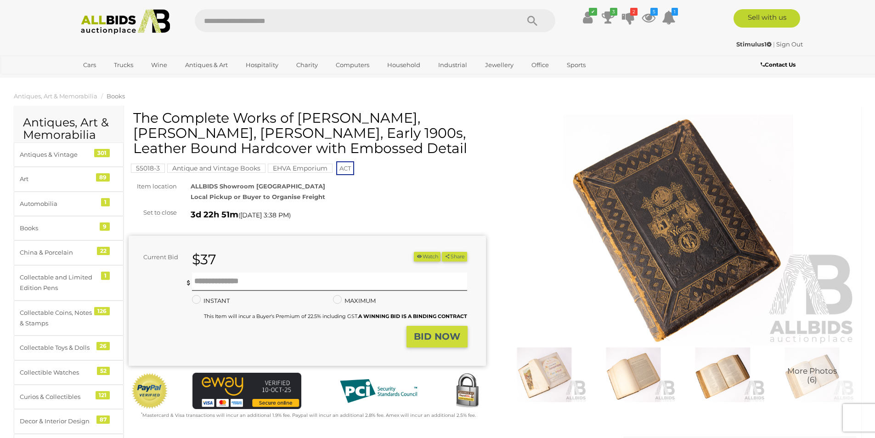
click at [703, 219] on img at bounding box center [678, 230] width 357 height 230
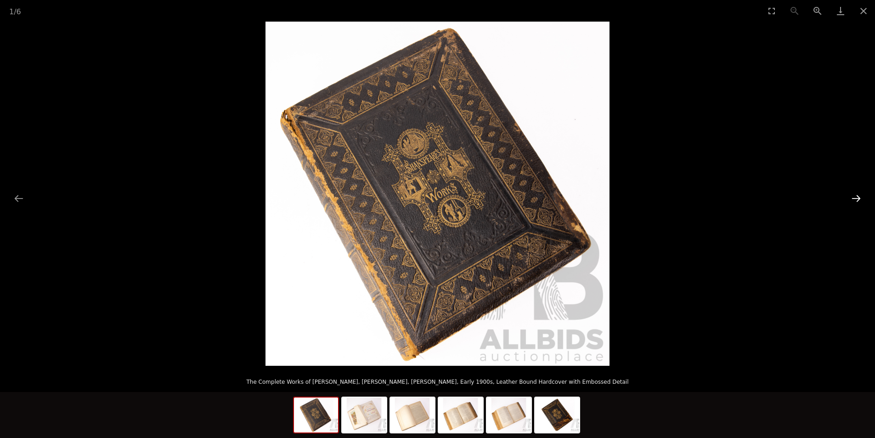
click at [859, 201] on button "Next slide" at bounding box center [855, 198] width 19 height 18
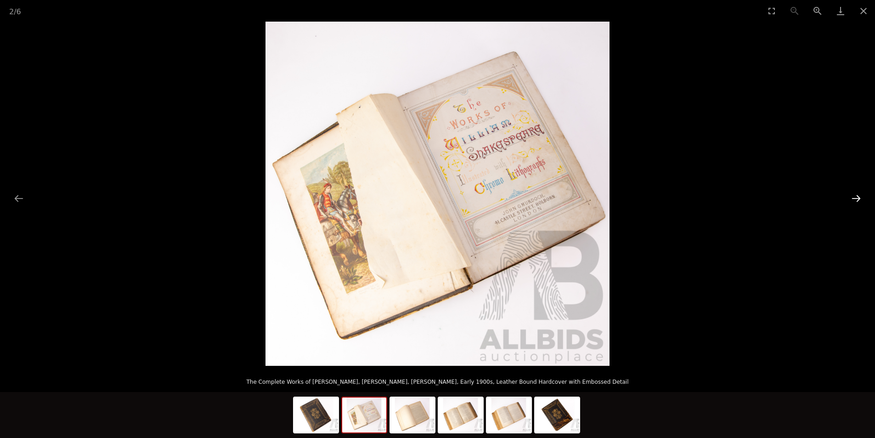
click at [859, 201] on button "Next slide" at bounding box center [855, 198] width 19 height 18
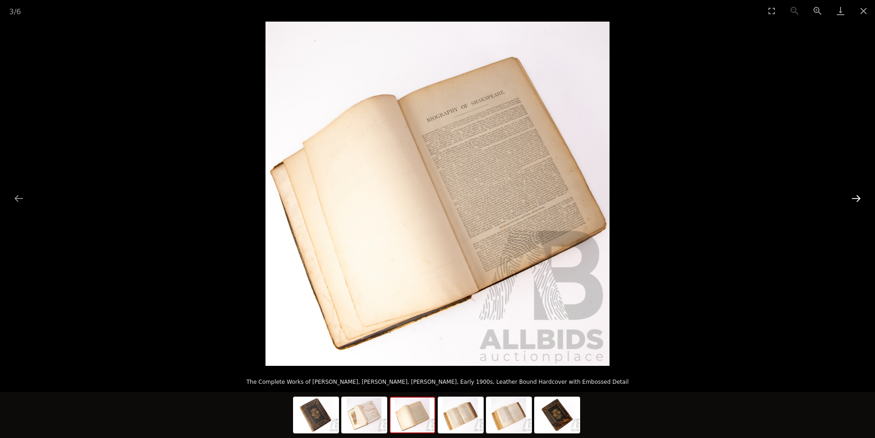
click at [859, 201] on button "Next slide" at bounding box center [855, 198] width 19 height 18
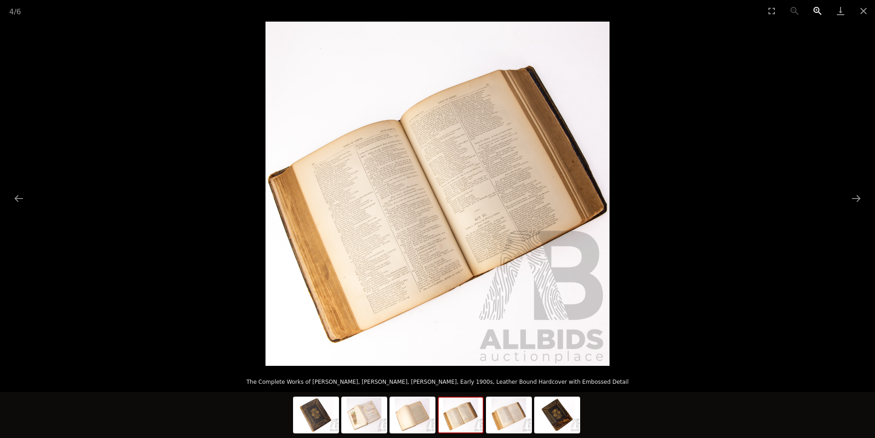
click at [814, 11] on button "Zoom in" at bounding box center [817, 11] width 23 height 22
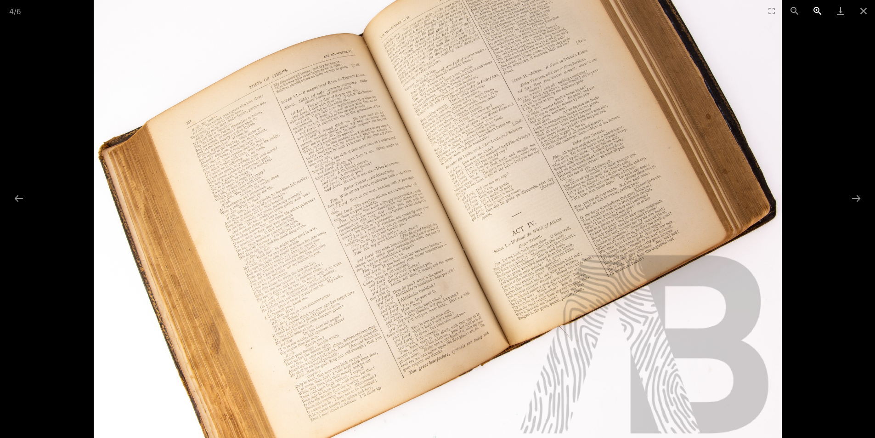
click at [814, 11] on button "Zoom in" at bounding box center [817, 11] width 23 height 22
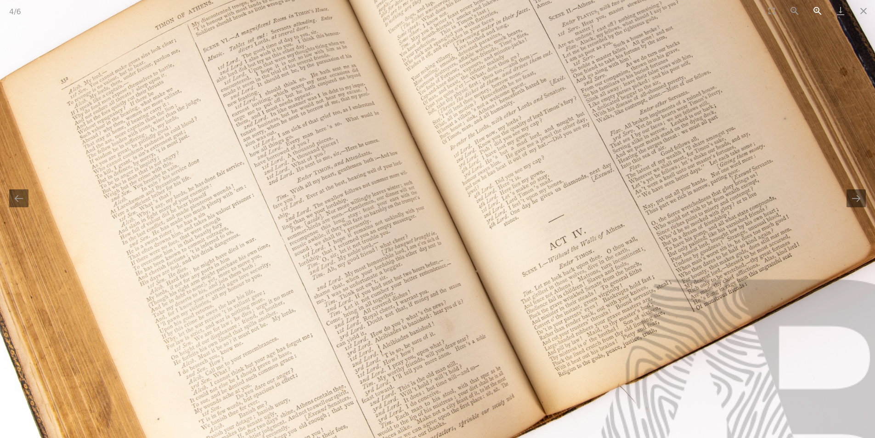
click at [814, 11] on button "Zoom in" at bounding box center [817, 11] width 23 height 22
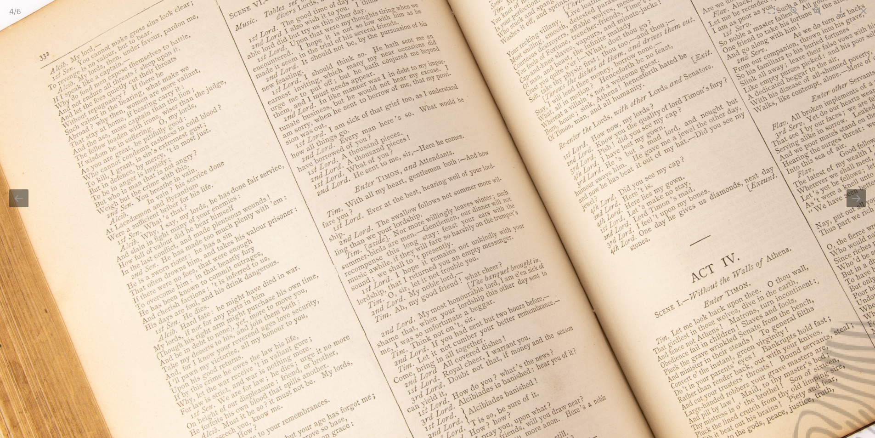
drag, startPoint x: 710, startPoint y: 129, endPoint x: 804, endPoint y: 147, distance: 95.5
click at [804, 147] on img at bounding box center [542, 174] width 1376 height 1376
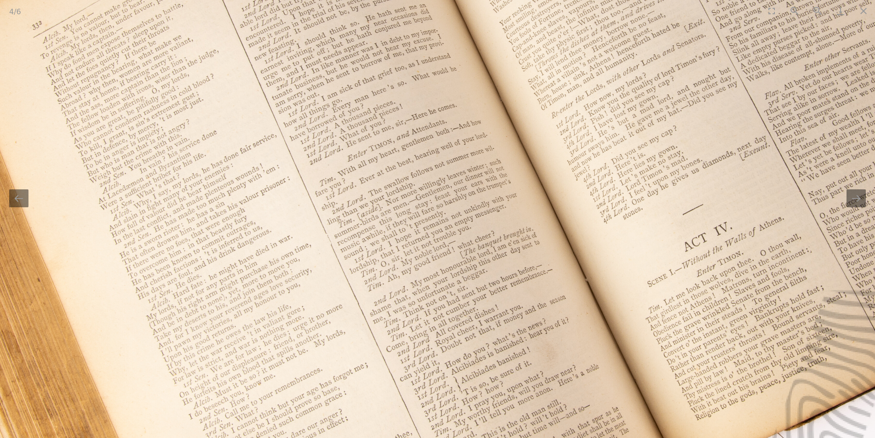
drag, startPoint x: 593, startPoint y: 272, endPoint x: 553, endPoint y: 229, distance: 59.1
click at [555, 231] on img at bounding box center [535, 143] width 1376 height 1376
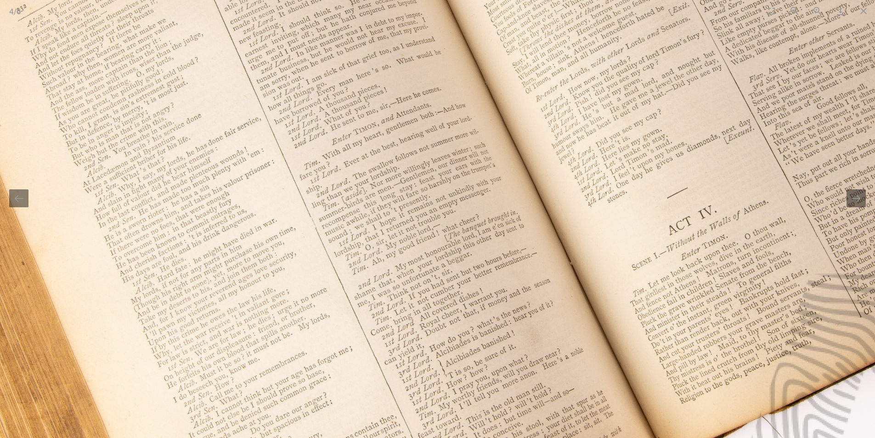
drag, startPoint x: 539, startPoint y: 225, endPoint x: 523, endPoint y: 197, distance: 31.8
click at [524, 198] on img at bounding box center [519, 126] width 1376 height 1376
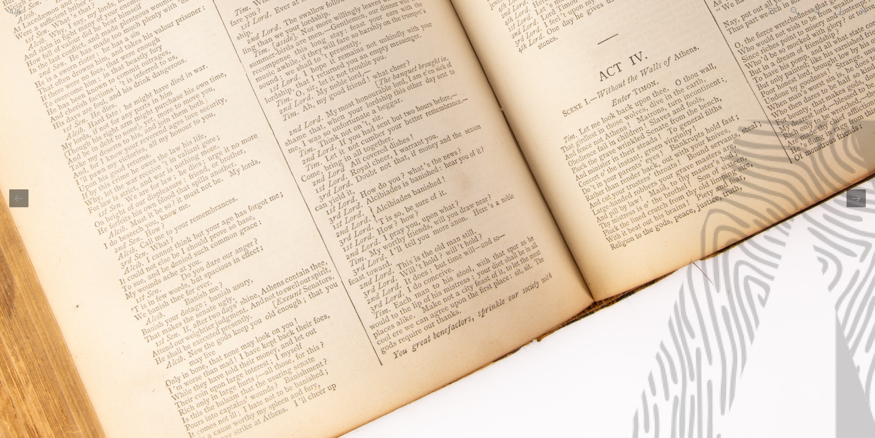
drag, startPoint x: 527, startPoint y: 219, endPoint x: 434, endPoint y: 265, distance: 103.7
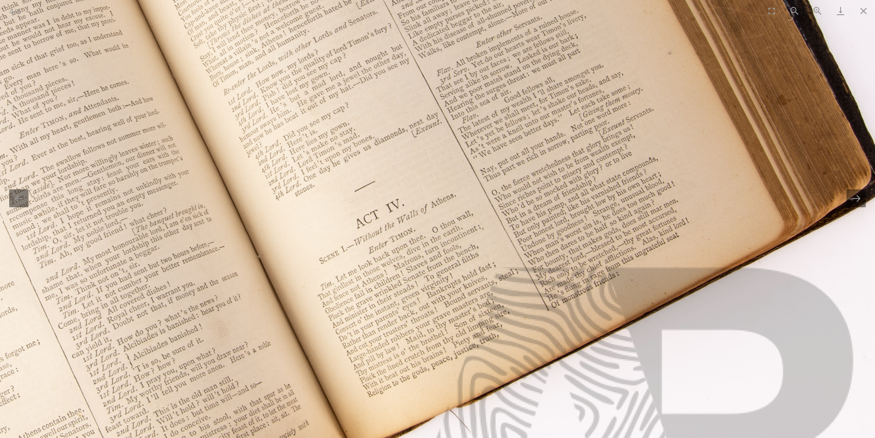
drag, startPoint x: 733, startPoint y: 188, endPoint x: 673, endPoint y: 244, distance: 82.2
click at [675, 242] on img at bounding box center [207, 120] width 1376 height 1376
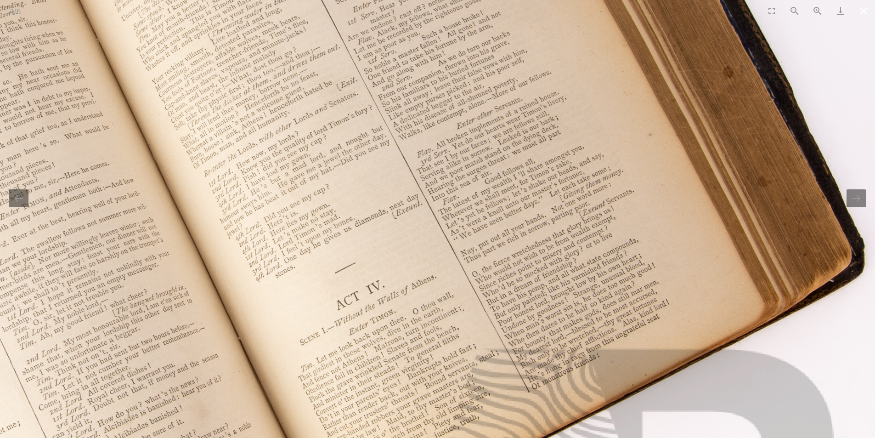
click at [862, 13] on button "Close gallery" at bounding box center [863, 11] width 23 height 22
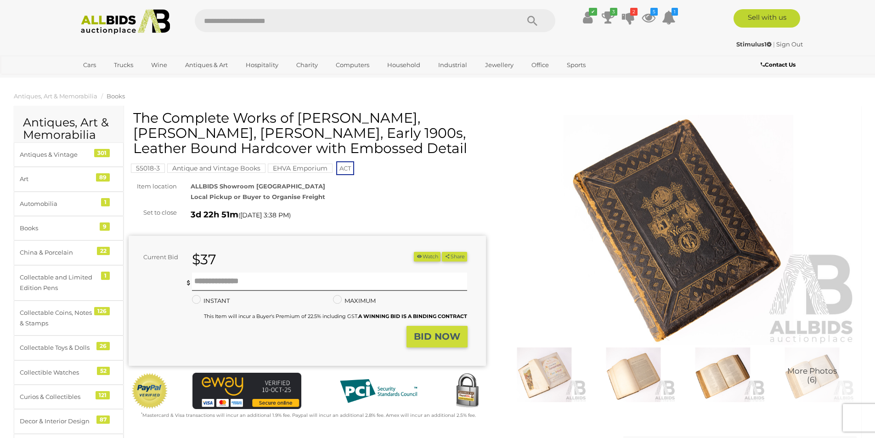
click at [712, 378] on img at bounding box center [722, 374] width 84 height 55
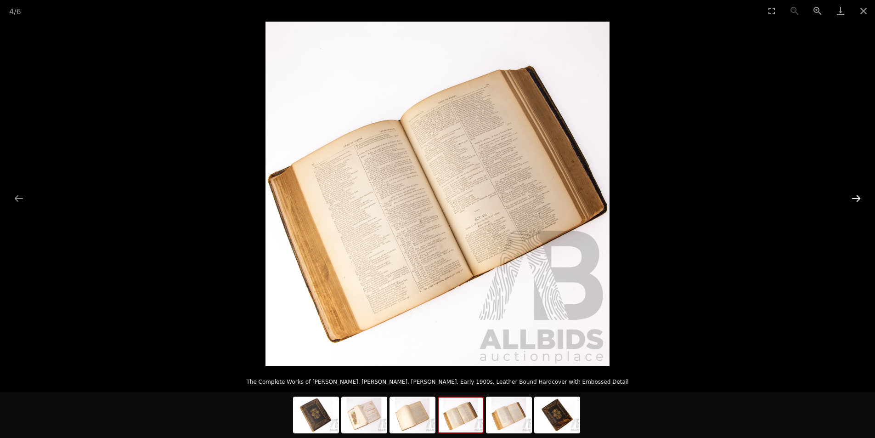
click at [856, 197] on button "Next slide" at bounding box center [855, 198] width 19 height 18
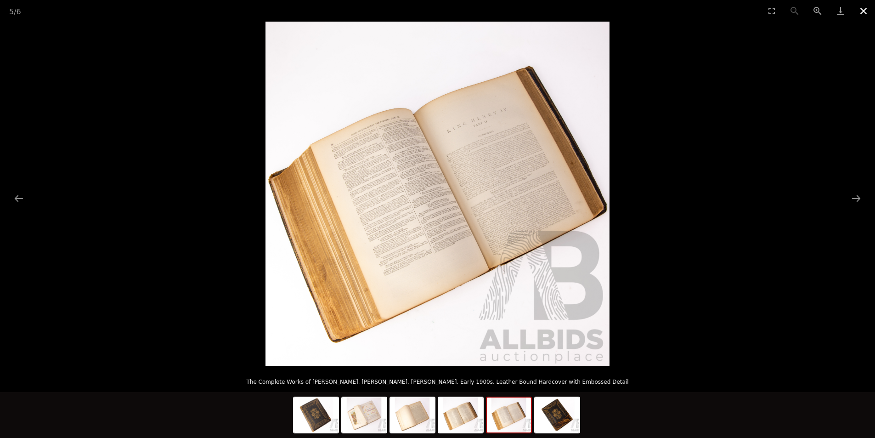
click at [860, 9] on button "Close gallery" at bounding box center [863, 11] width 23 height 22
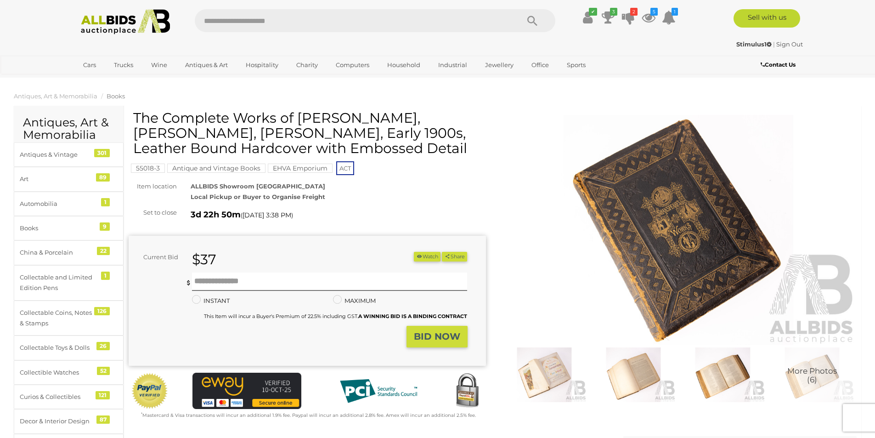
click at [656, 217] on img at bounding box center [678, 230] width 357 height 230
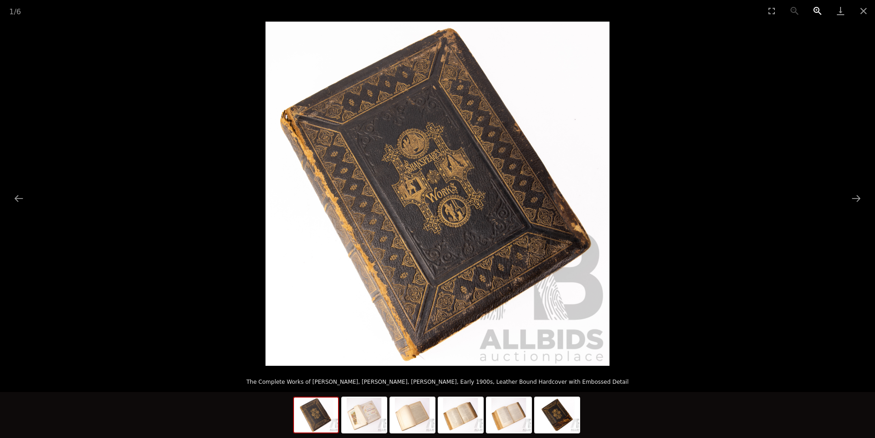
click at [819, 9] on button "Zoom in" at bounding box center [817, 11] width 23 height 22
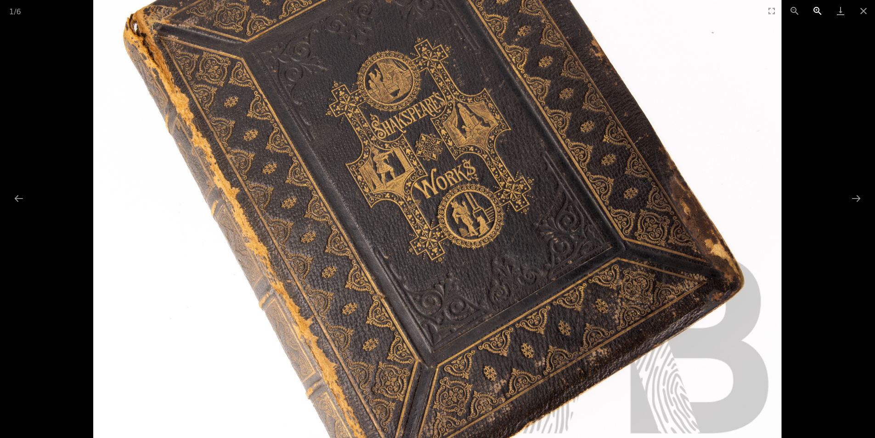
click at [819, 10] on button "Zoom in" at bounding box center [817, 11] width 23 height 22
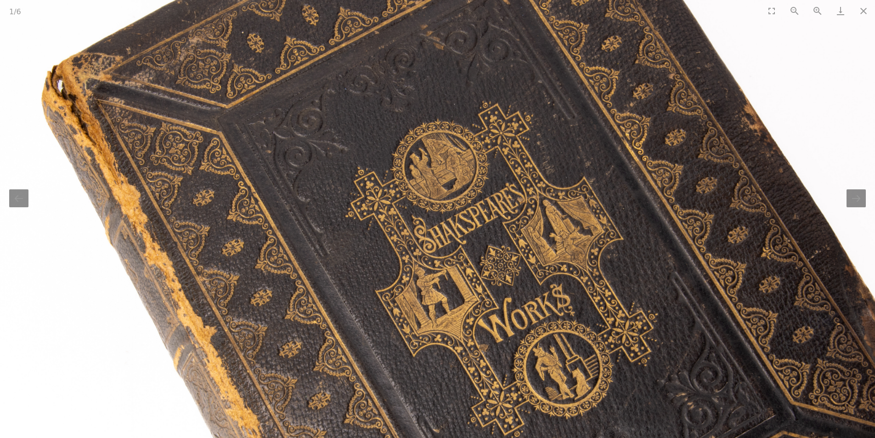
drag, startPoint x: 534, startPoint y: 68, endPoint x: 609, endPoint y: 214, distance: 164.5
click at [609, 214] on img at bounding box center [513, 316] width 1032 height 1032
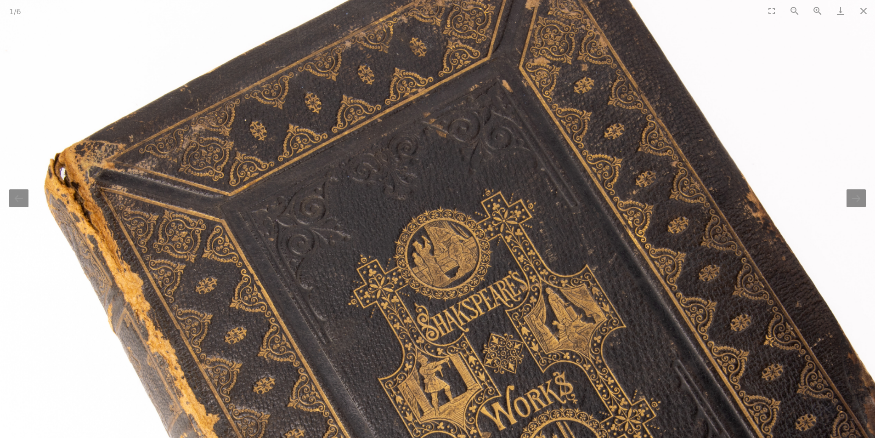
drag, startPoint x: 560, startPoint y: 232, endPoint x: 538, endPoint y: 163, distance: 73.2
click at [543, 180] on img at bounding box center [516, 404] width 1032 height 1032
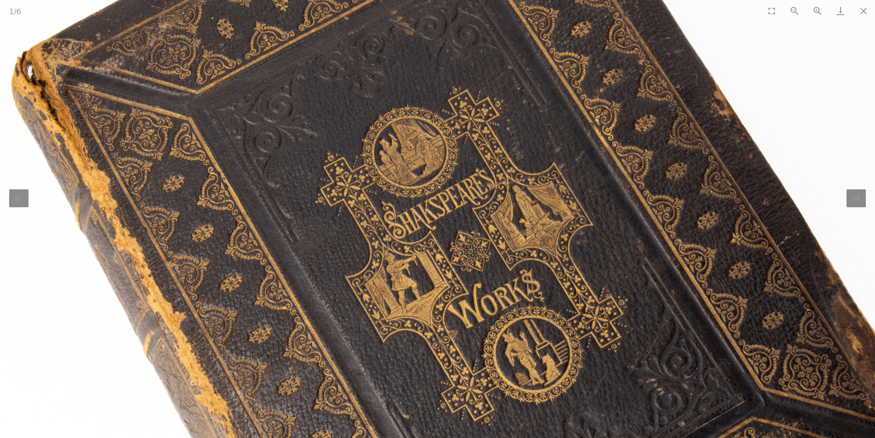
drag, startPoint x: 532, startPoint y: 153, endPoint x: 492, endPoint y: 89, distance: 75.7
click at [508, 115] on img at bounding box center [483, 302] width 1032 height 1032
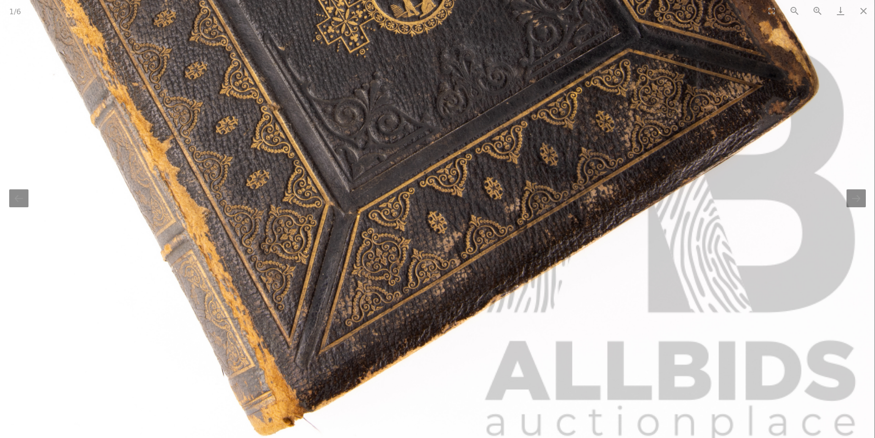
drag, startPoint x: 536, startPoint y: 109, endPoint x: 535, endPoint y: 129, distance: 20.2
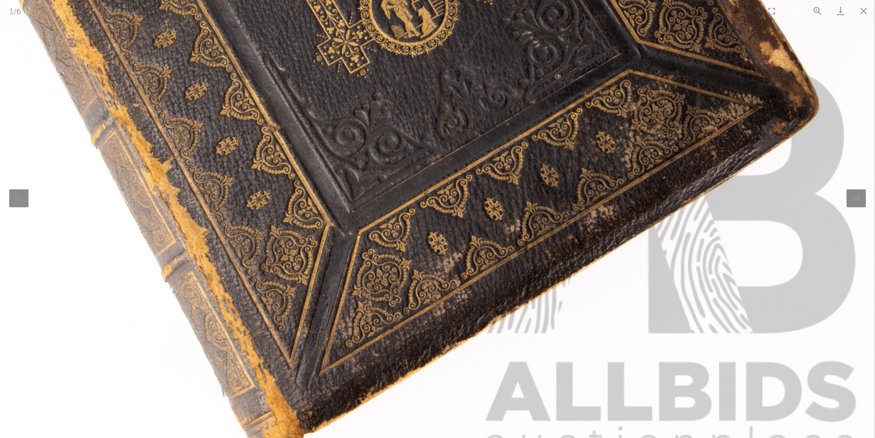
click at [794, 12] on button "Zoom out" at bounding box center [794, 11] width 23 height 22
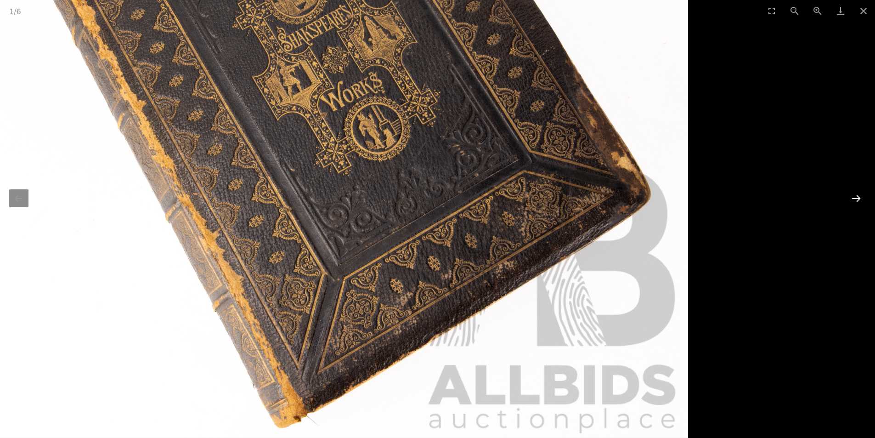
click at [860, 194] on button "Next slide" at bounding box center [855, 198] width 19 height 18
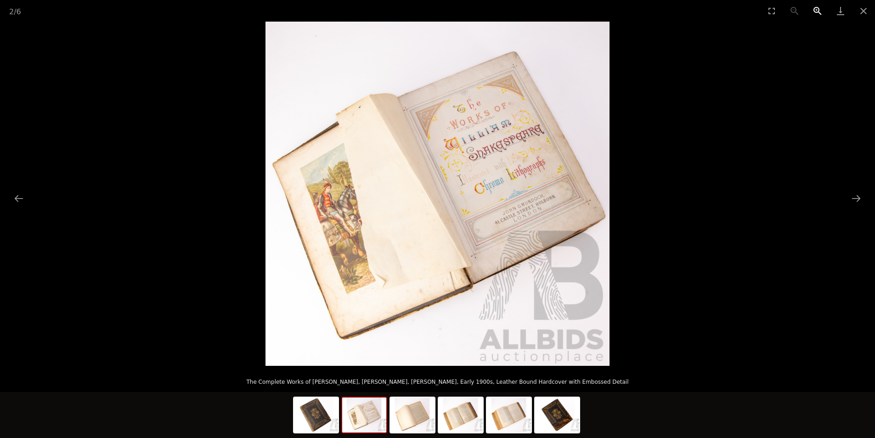
click at [816, 5] on button "Zoom in" at bounding box center [817, 11] width 23 height 22
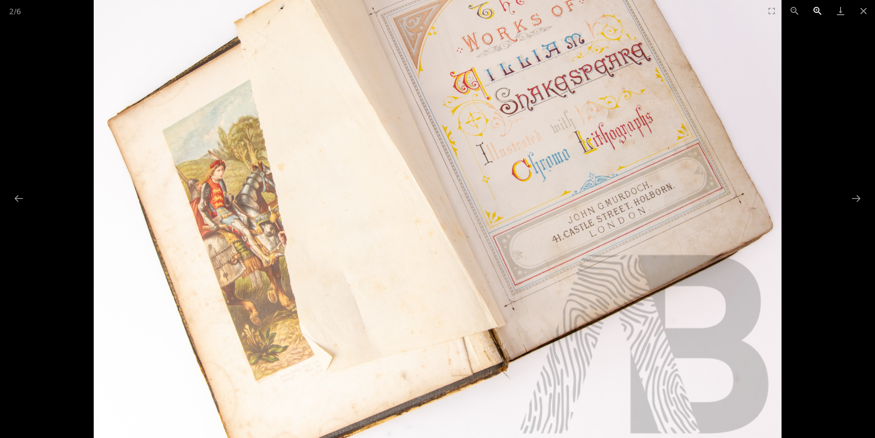
click at [816, 11] on button "Zoom in" at bounding box center [817, 11] width 23 height 22
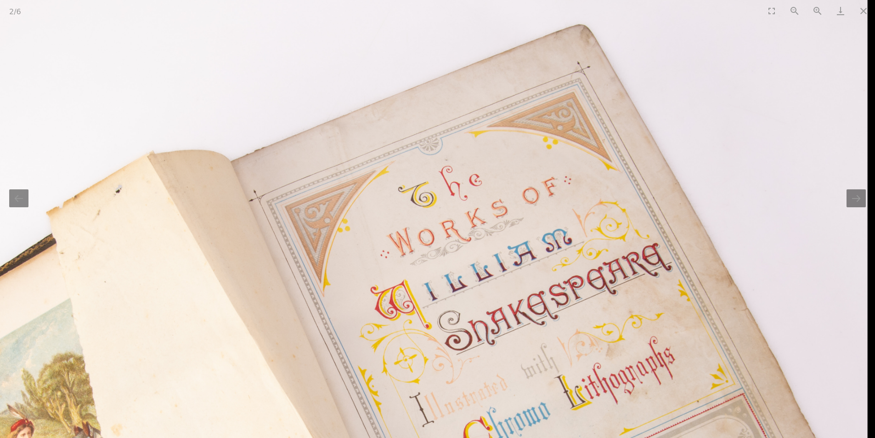
drag, startPoint x: 726, startPoint y: 112, endPoint x: 633, endPoint y: 305, distance: 213.6
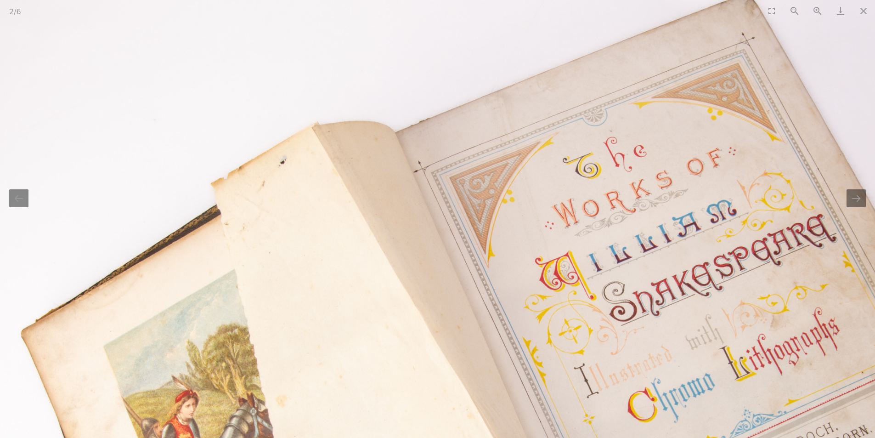
drag, startPoint x: 706, startPoint y: 224, endPoint x: 789, endPoint y: 181, distance: 93.2
click at [780, 187] on img at bounding box center [516, 421] width 1032 height 1032
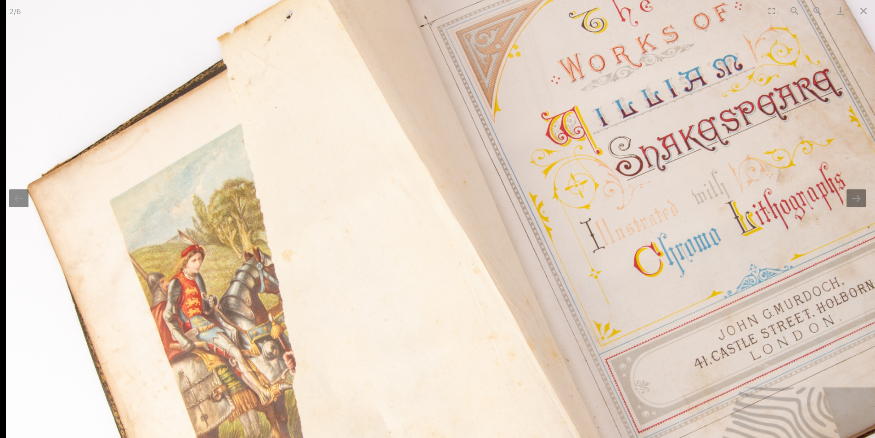
drag, startPoint x: 688, startPoint y: 215, endPoint x: 765, endPoint y: 135, distance: 111.1
click at [751, 151] on img at bounding box center [522, 276] width 1032 height 1032
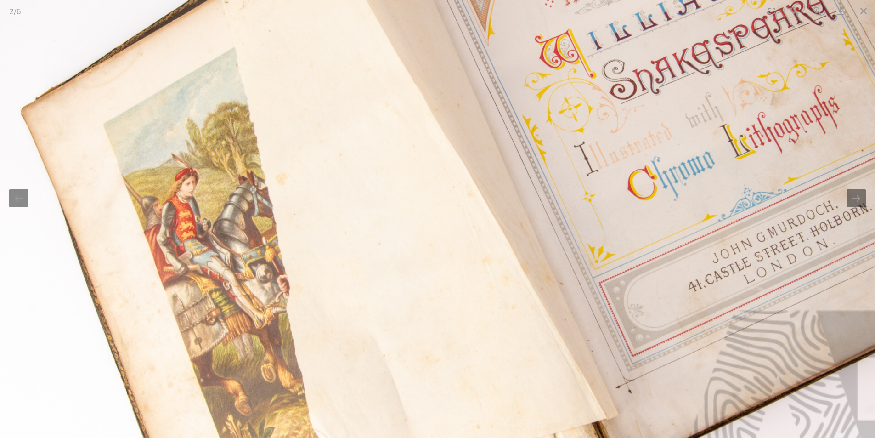
drag, startPoint x: 675, startPoint y: 186, endPoint x: 632, endPoint y: 123, distance: 76.9
click at [647, 147] on img at bounding box center [516, 200] width 1032 height 1032
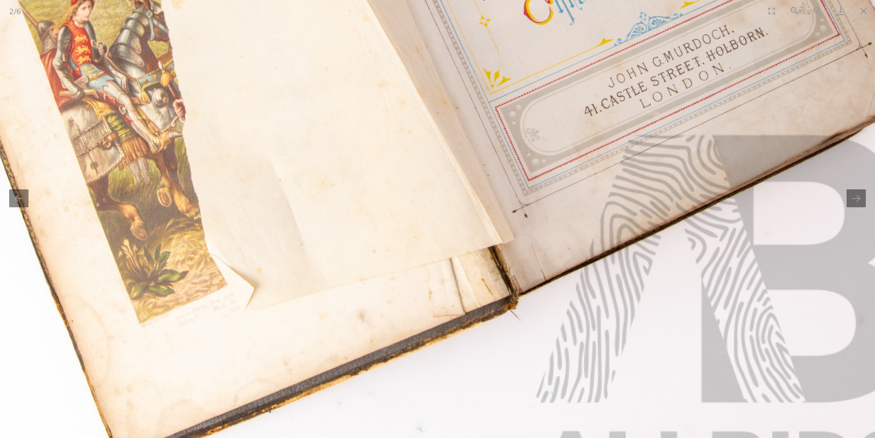
drag, startPoint x: 716, startPoint y: 111, endPoint x: 543, endPoint y: 178, distance: 185.8
click at [604, 156] on img at bounding box center [412, 24] width 1032 height 1032
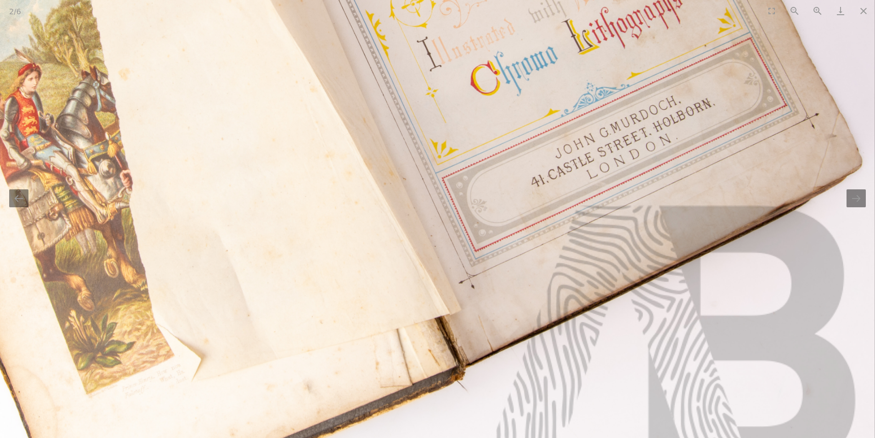
drag, startPoint x: 804, startPoint y: 134, endPoint x: 743, endPoint y: 154, distance: 64.6
click at [753, 152] on img at bounding box center [359, 95] width 1032 height 1032
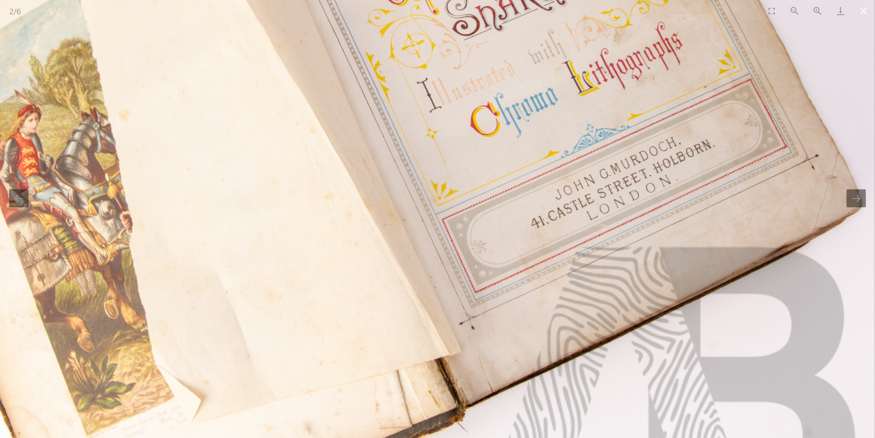
click at [864, 8] on button "Close gallery" at bounding box center [863, 11] width 23 height 22
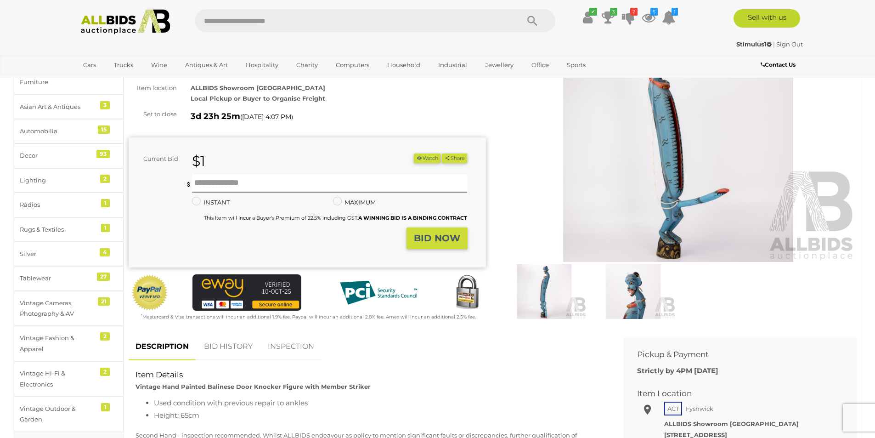
scroll to position [92, 0]
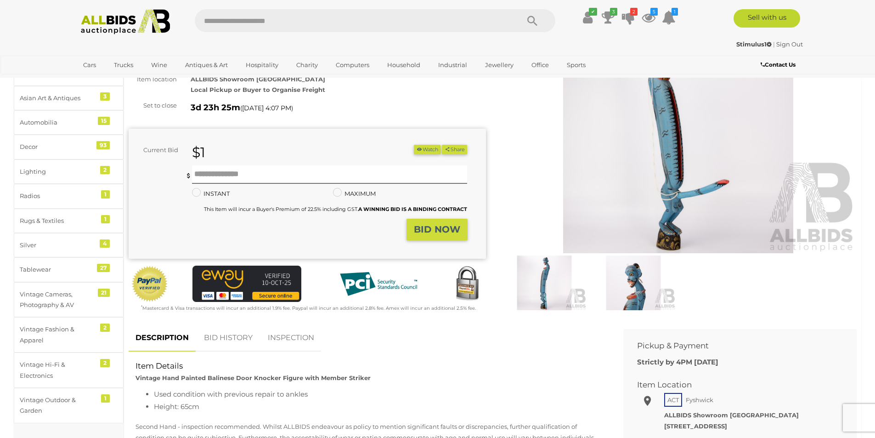
click at [551, 278] on img at bounding box center [544, 282] width 84 height 55
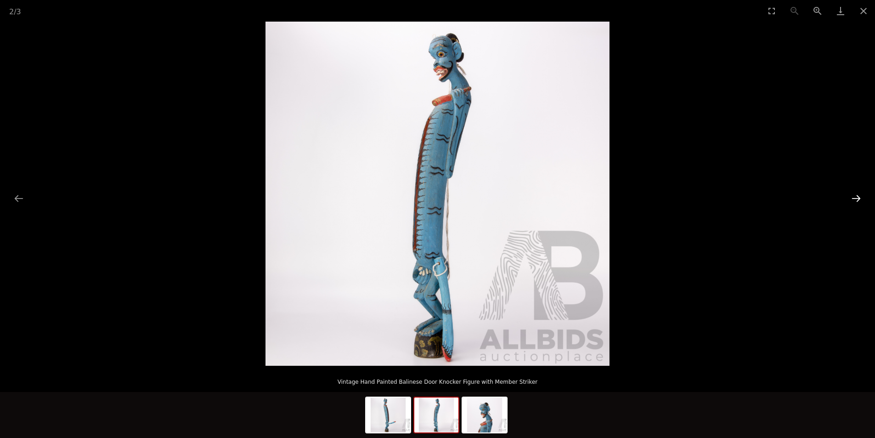
click at [855, 196] on button "Next slide" at bounding box center [855, 198] width 19 height 18
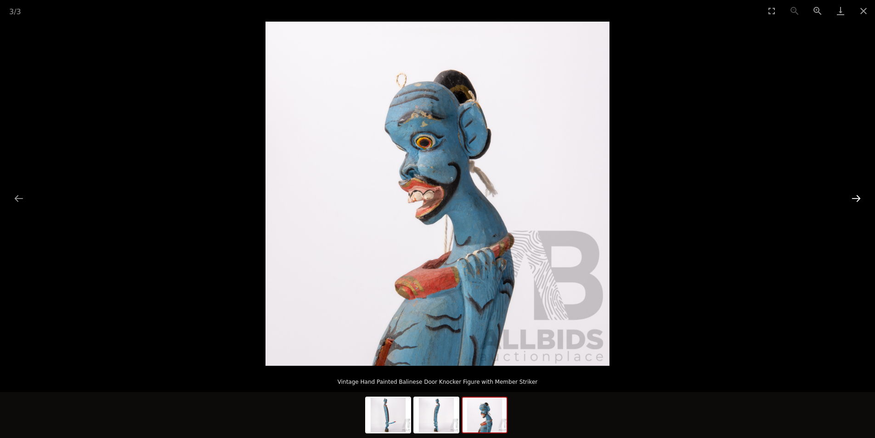
click at [855, 196] on button "Next slide" at bounding box center [855, 198] width 19 height 18
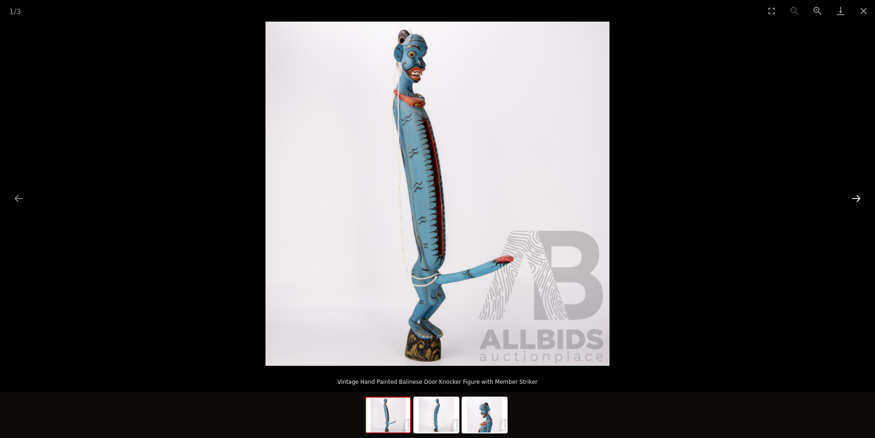
click at [855, 196] on button "Next slide" at bounding box center [855, 198] width 19 height 18
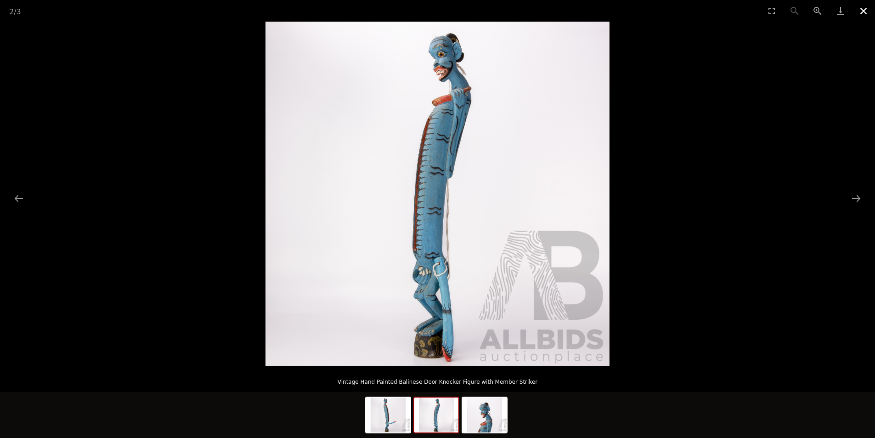
click at [860, 16] on button "Close gallery" at bounding box center [863, 11] width 23 height 22
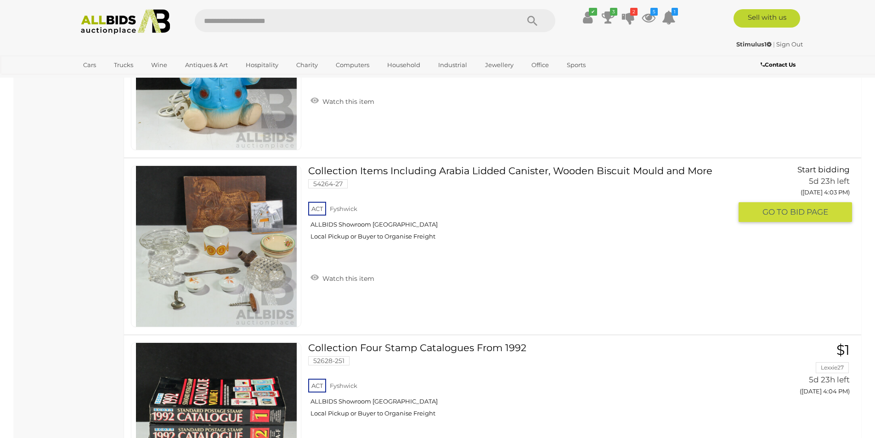
scroll to position [8121, 0]
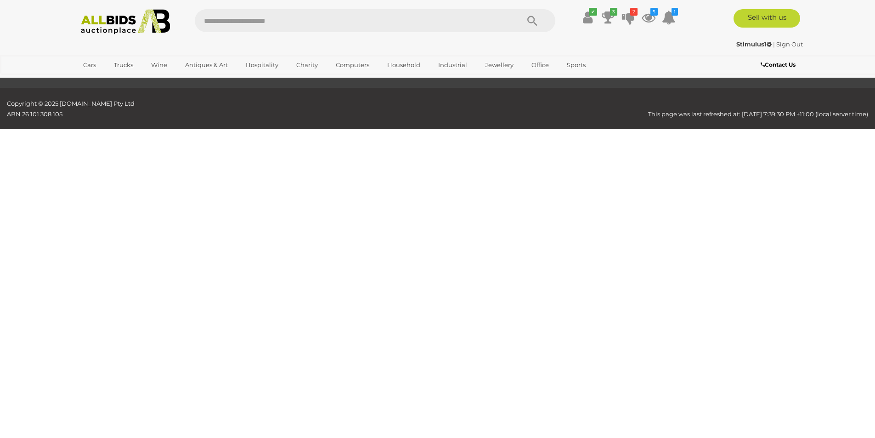
scroll to position [118, 0]
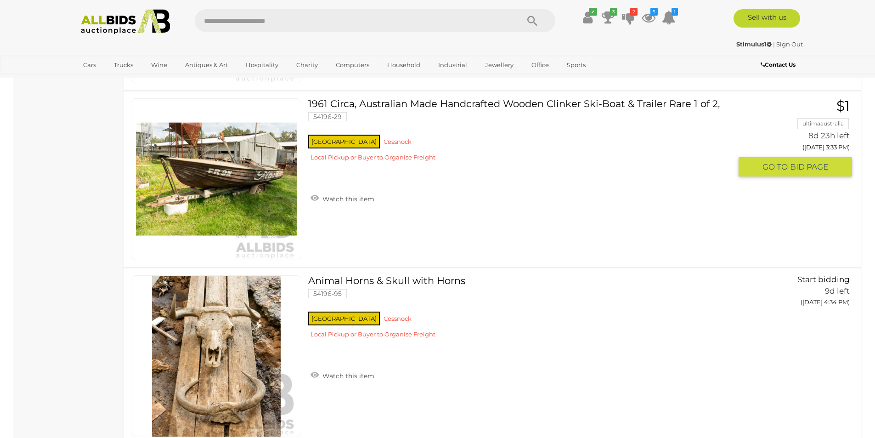
scroll to position [3469, 0]
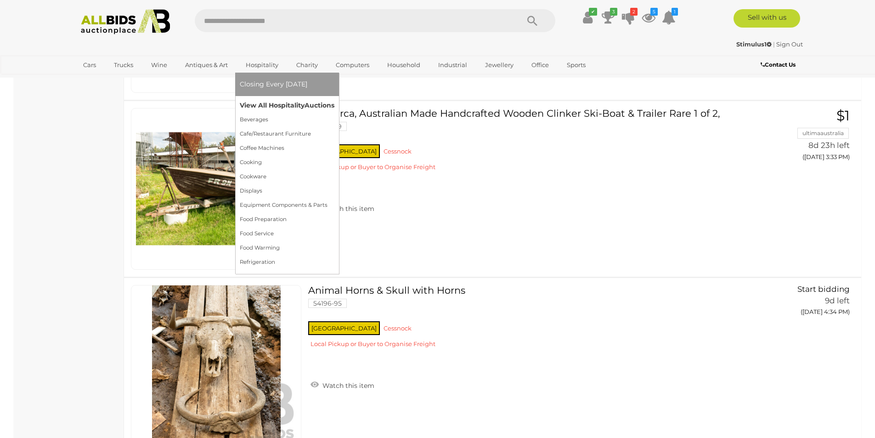
click at [255, 110] on link "View All Hospitality Auctions" at bounding box center [287, 105] width 95 height 14
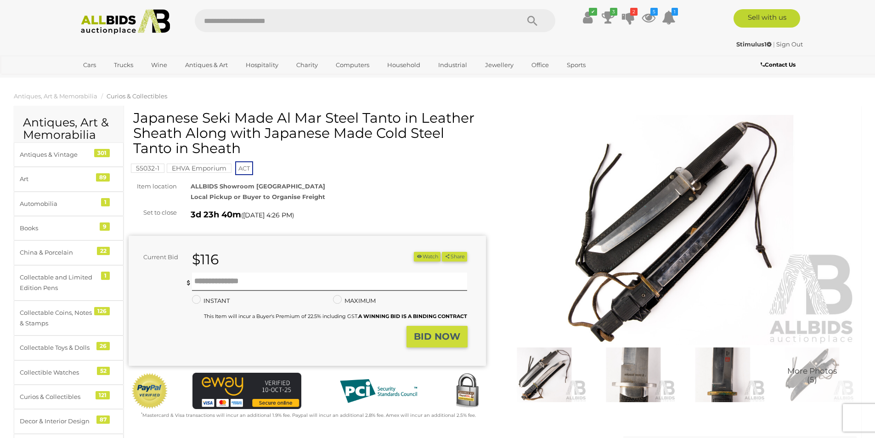
click at [696, 219] on img at bounding box center [678, 230] width 357 height 230
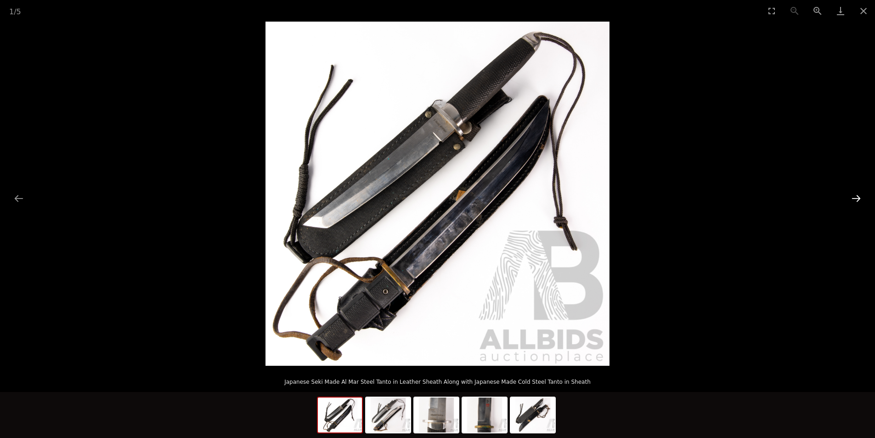
click at [857, 197] on button "Next slide" at bounding box center [855, 198] width 19 height 18
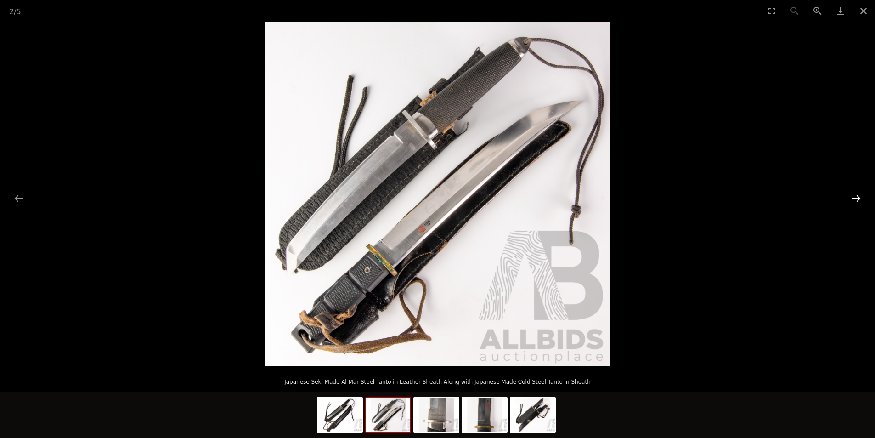
click at [856, 197] on button "Next slide" at bounding box center [855, 198] width 19 height 18
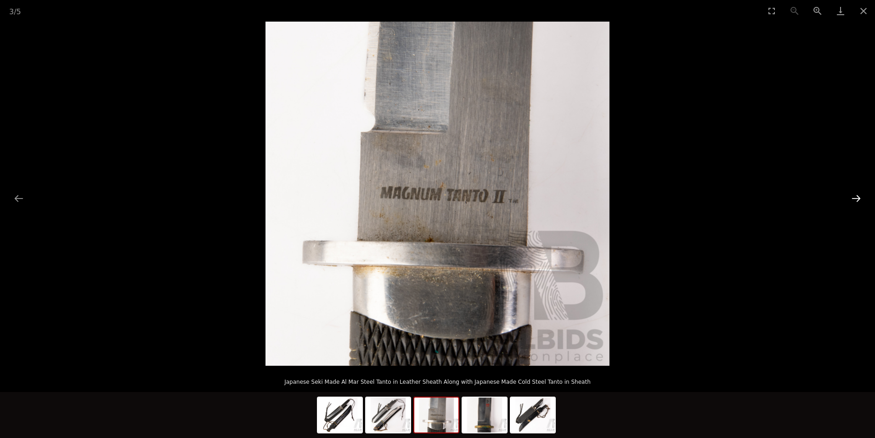
click at [856, 197] on button "Next slide" at bounding box center [855, 198] width 19 height 18
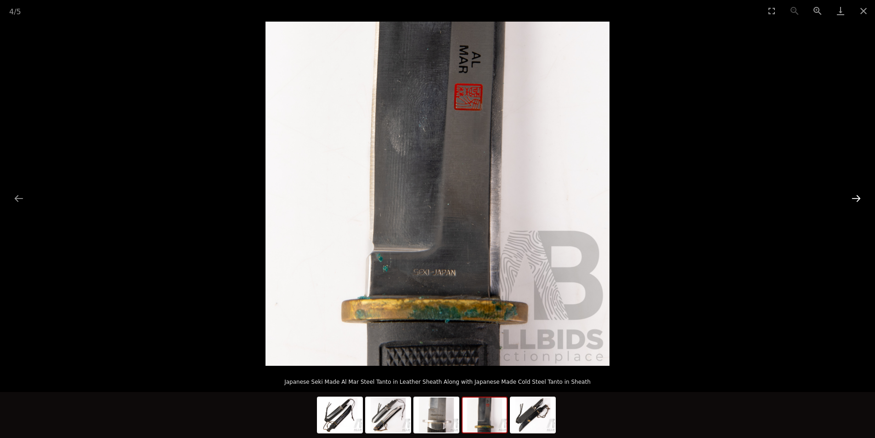
click at [856, 197] on button "Next slide" at bounding box center [855, 198] width 19 height 18
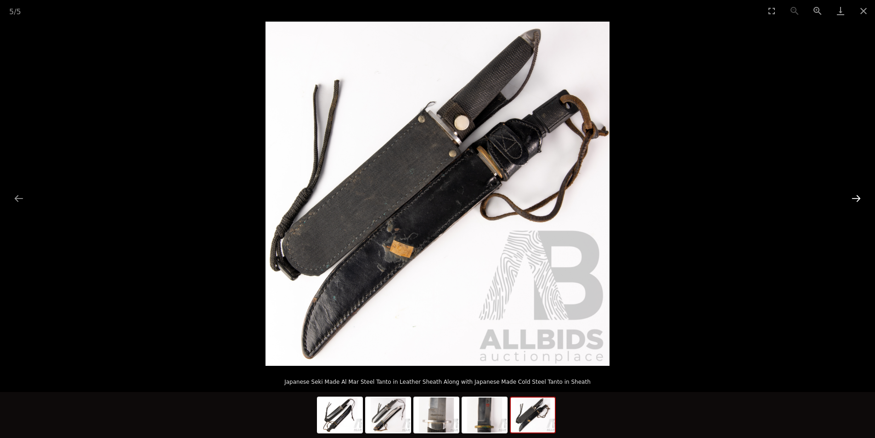
click at [850, 202] on button "Next slide" at bounding box center [855, 198] width 19 height 18
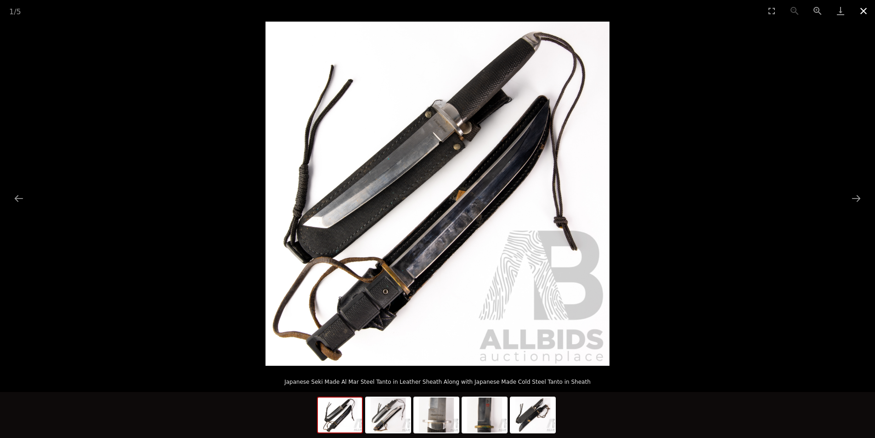
click at [867, 8] on button "Close gallery" at bounding box center [863, 11] width 23 height 22
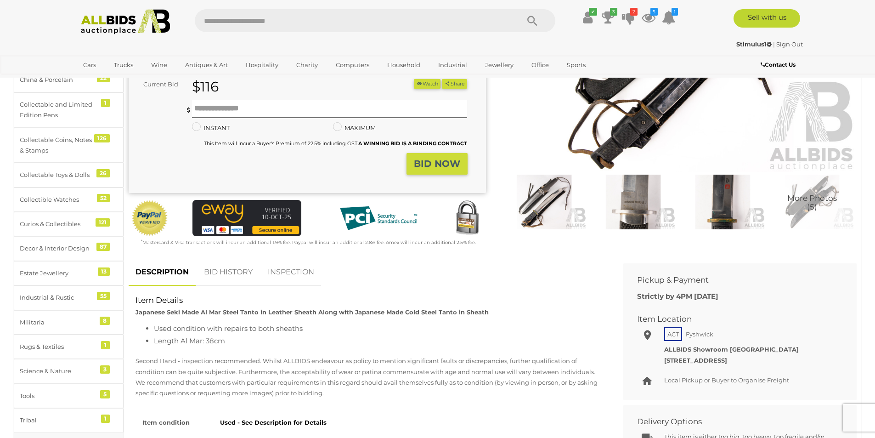
scroll to position [276, 0]
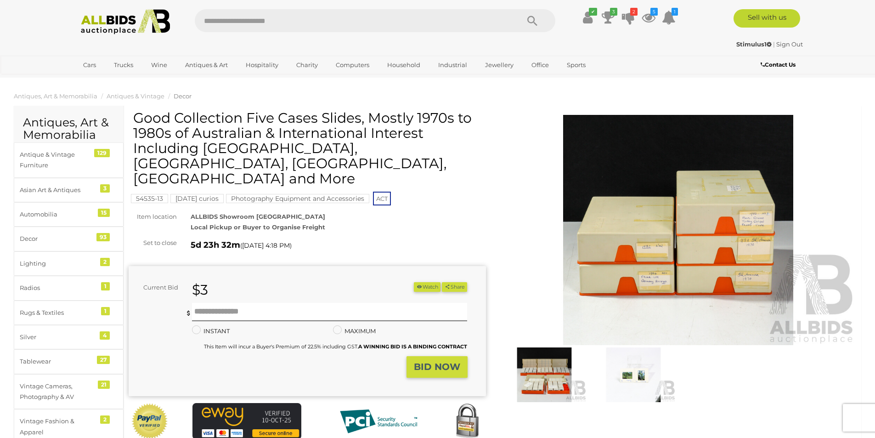
click at [680, 238] on img at bounding box center [678, 230] width 357 height 230
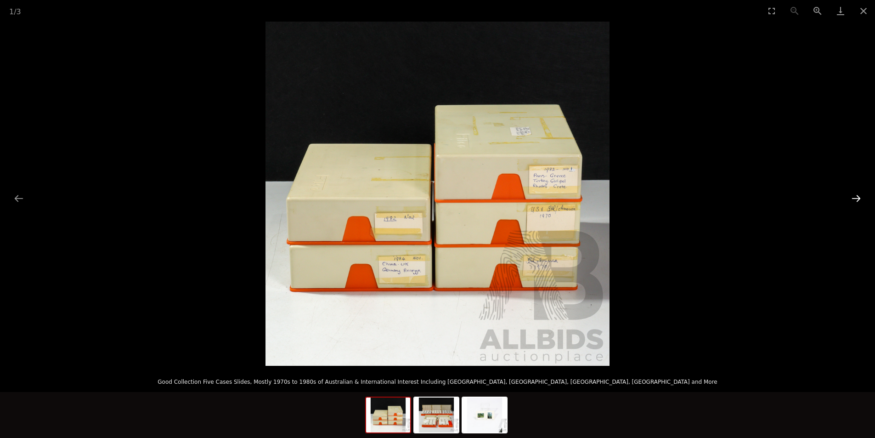
click at [860, 200] on button "Next slide" at bounding box center [855, 198] width 19 height 18
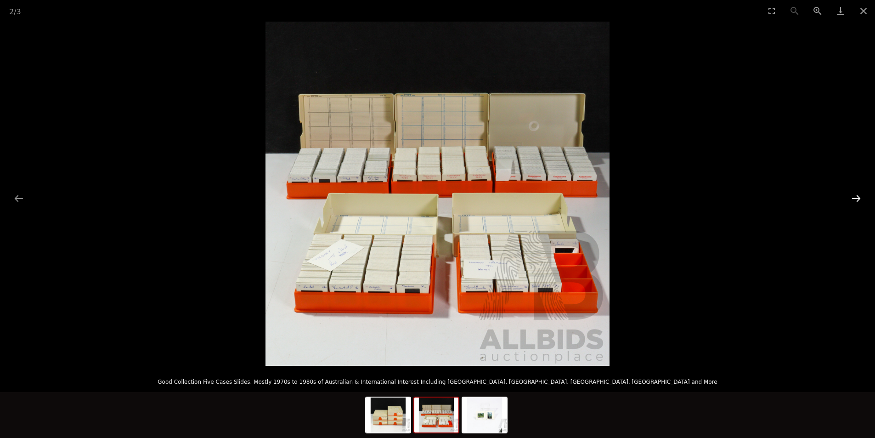
click at [860, 196] on button "Next slide" at bounding box center [855, 198] width 19 height 18
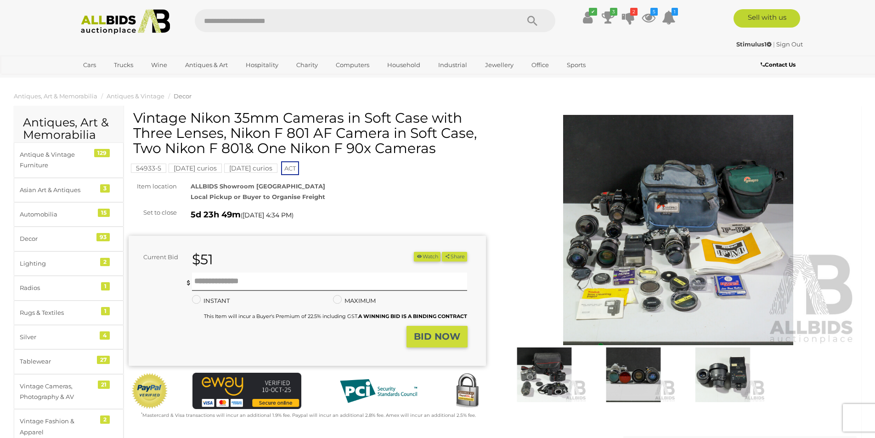
click at [702, 217] on img at bounding box center [678, 230] width 357 height 230
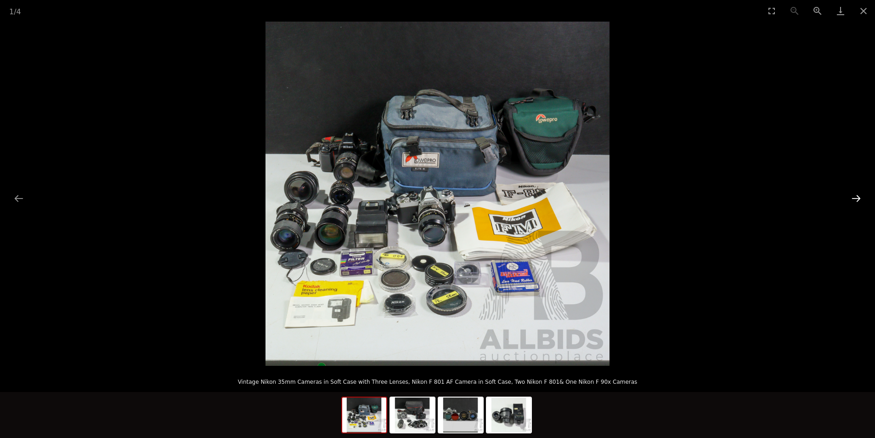
click at [856, 197] on button "Next slide" at bounding box center [855, 198] width 19 height 18
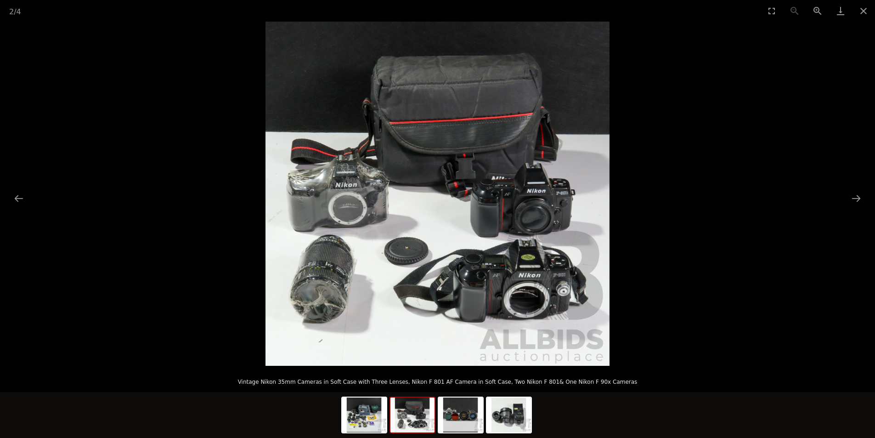
click at [845, 199] on div at bounding box center [437, 194] width 875 height 344
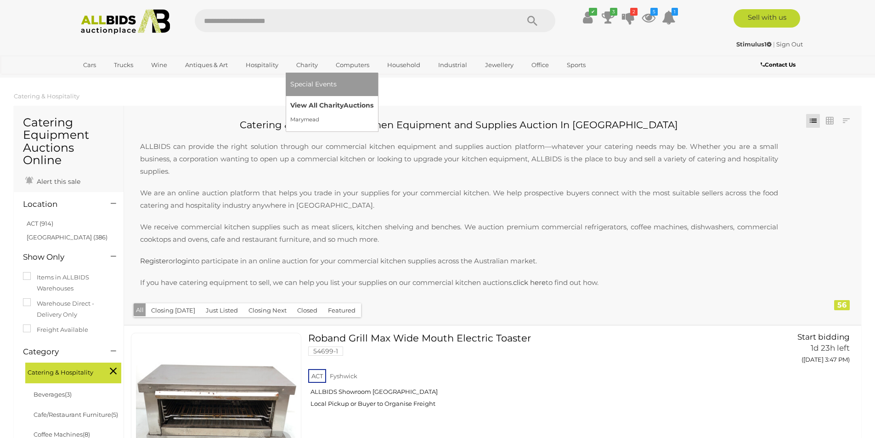
click at [299, 106] on link "View All Charity Auctions" at bounding box center [331, 105] width 83 height 14
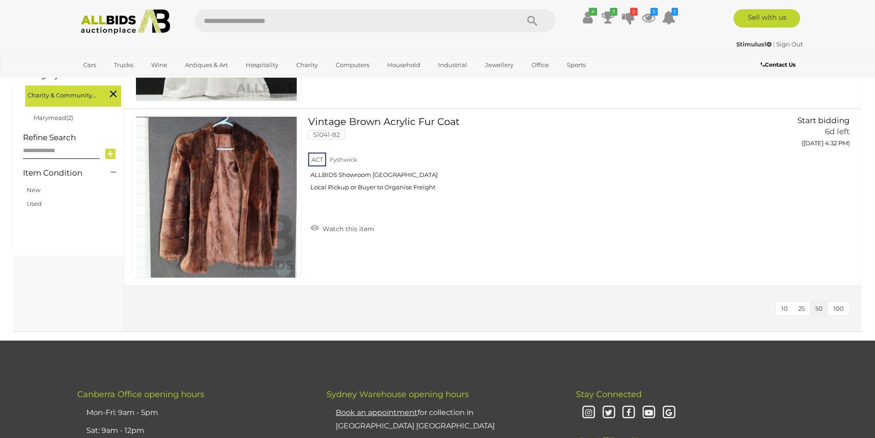
scroll to position [138, 0]
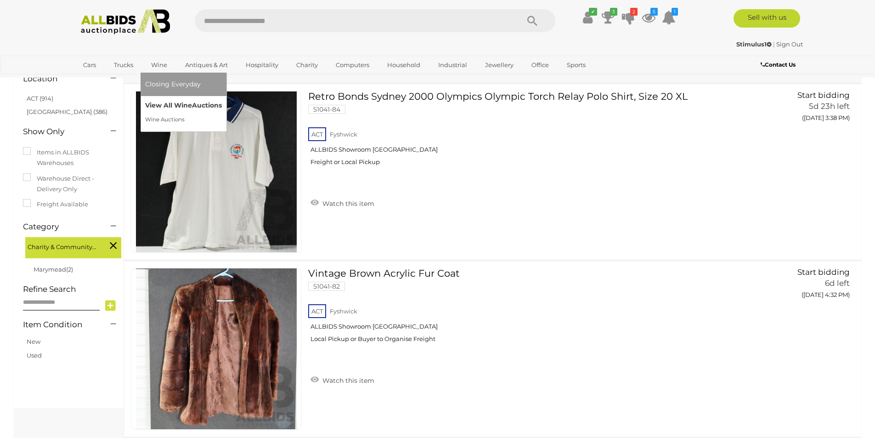
click at [159, 103] on link "View All Wine Auctions" at bounding box center [183, 105] width 77 height 14
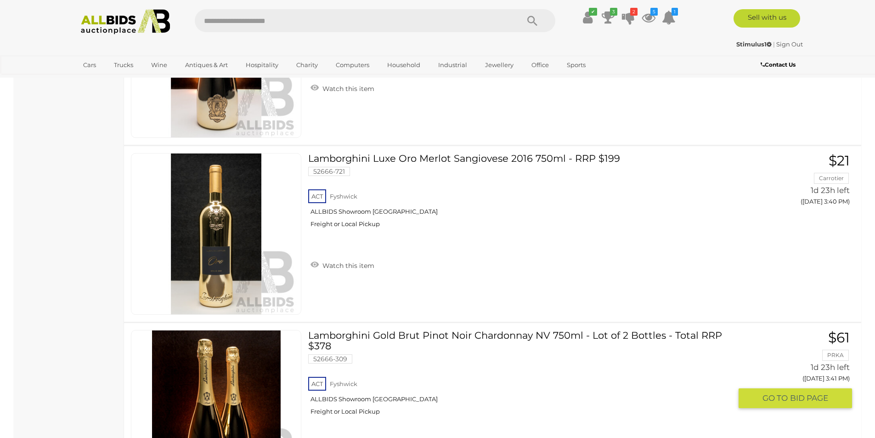
scroll to position [2388, 0]
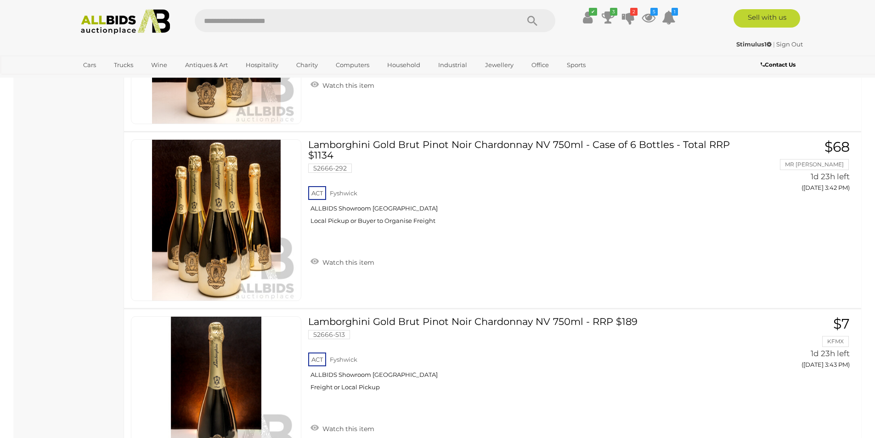
click at [275, 23] on input "text" at bounding box center [352, 20] width 315 height 23
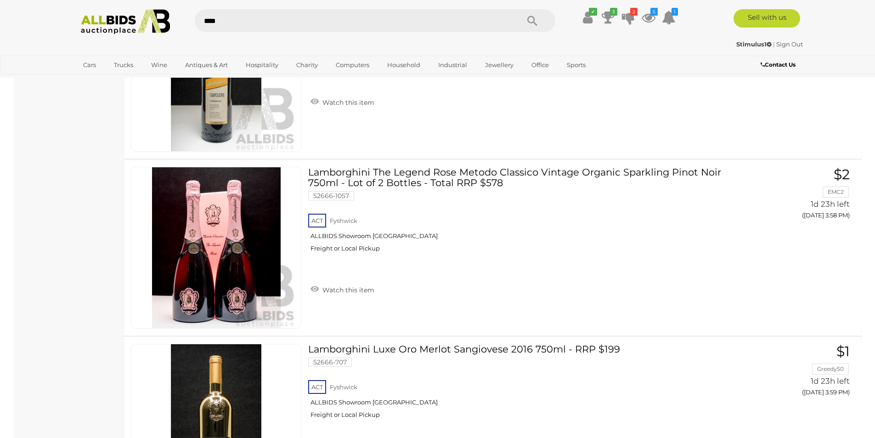
type input "****"
click at [534, 17] on icon "Search" at bounding box center [532, 21] width 10 height 14
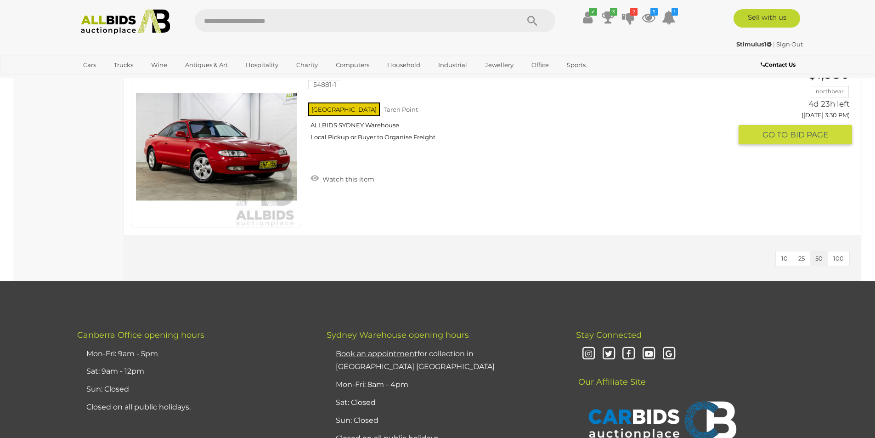
scroll to position [597, 0]
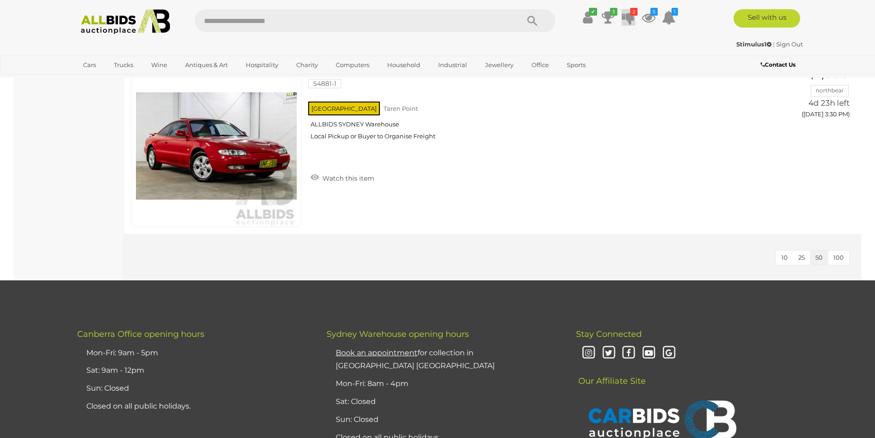
click at [629, 17] on icon at bounding box center [628, 17] width 13 height 17
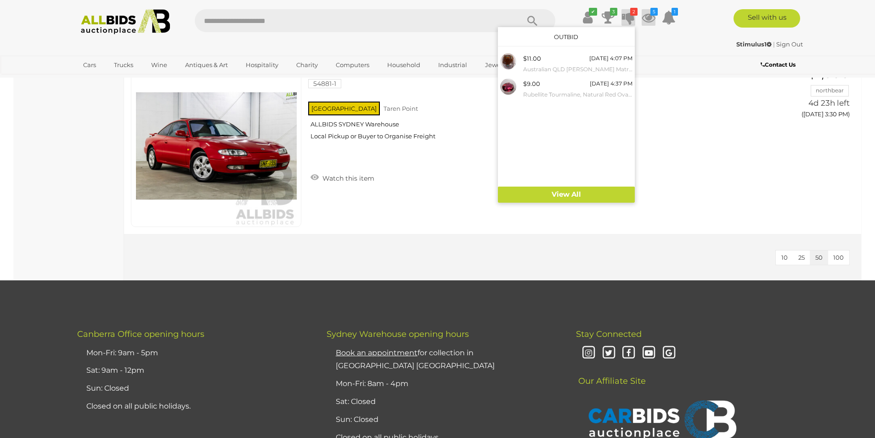
click at [642, 22] on icon at bounding box center [648, 17] width 14 height 17
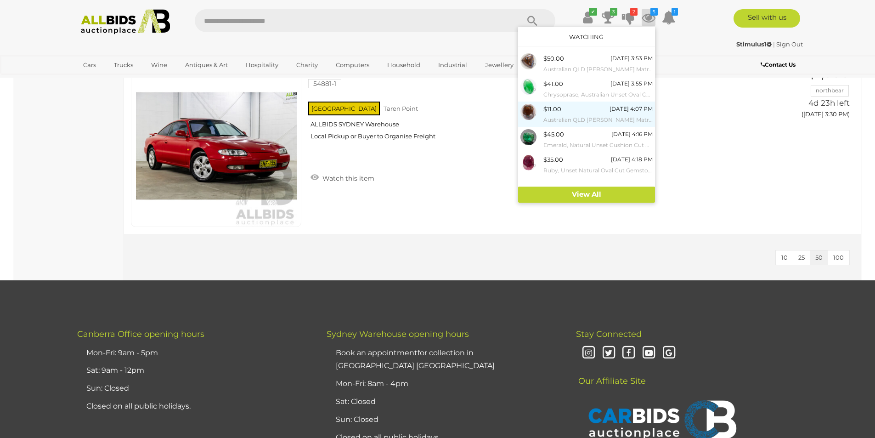
click at [560, 108] on div "$11.00 [DATE] 4:07 PM Australian QLD [PERSON_NAME] Matrix Opal, 16.10ct" at bounding box center [597, 114] width 109 height 21
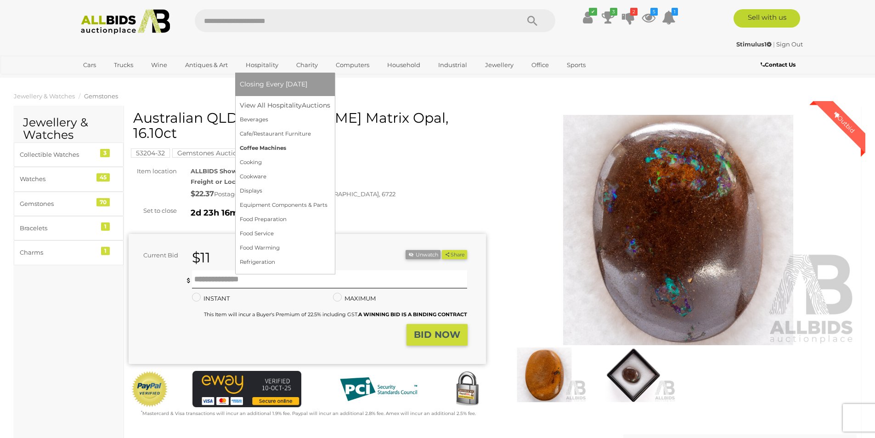
click at [268, 145] on link "Coffee Machines" at bounding box center [285, 148] width 90 height 14
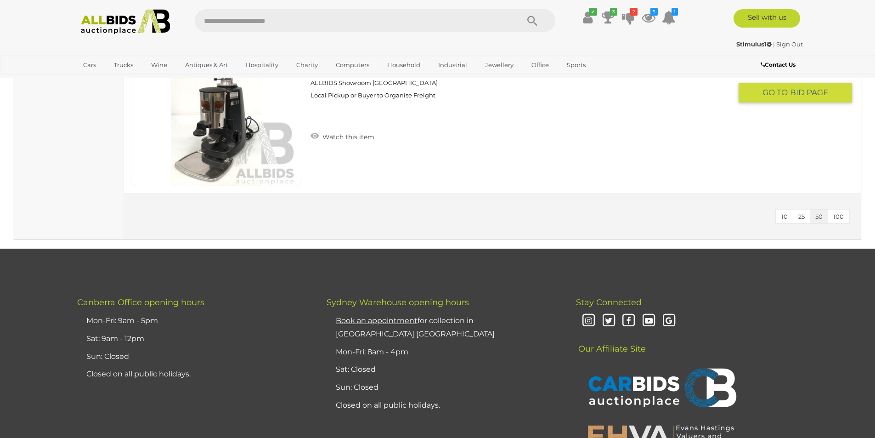
scroll to position [1148, 0]
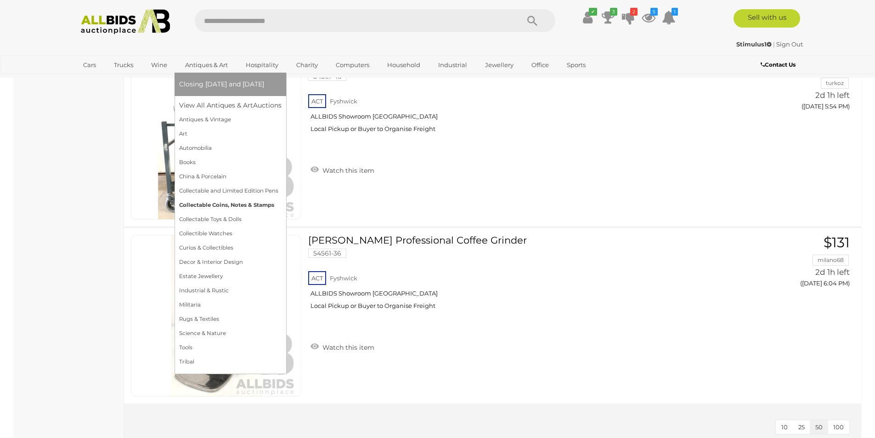
click at [213, 204] on link "Collectable Coins, Notes & Stamps" at bounding box center [230, 205] width 102 height 14
